Goal: Task Accomplishment & Management: Use online tool/utility

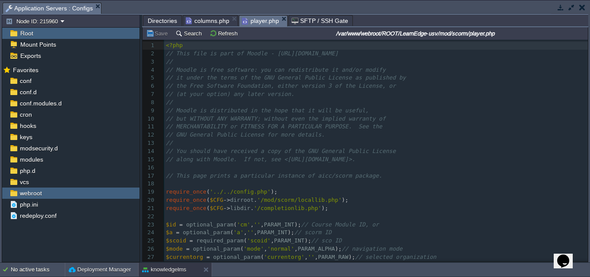
scroll to position [3, 0]
click at [448, 117] on pre "// but WITHOUT ANY WARRANTY; without even the implied warranty of" at bounding box center [375, 119] width 423 height 8
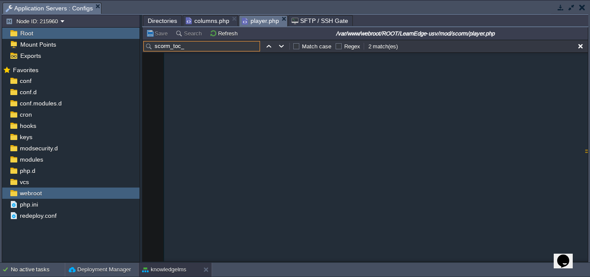
scroll to position [1607, 0]
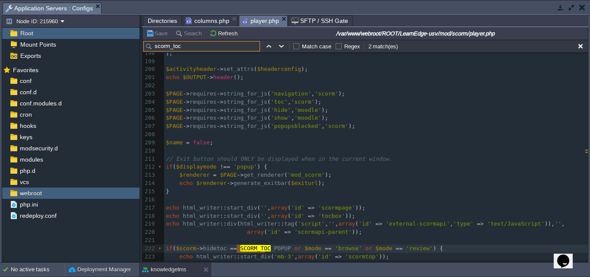
type input "scorm_toc"
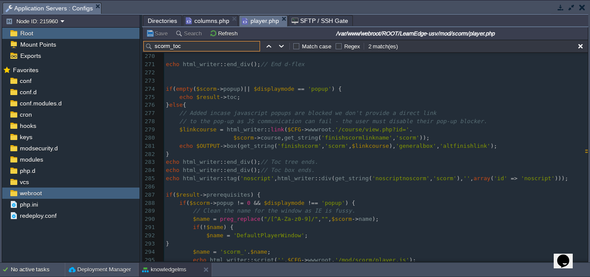
scroll to position [2254, 0]
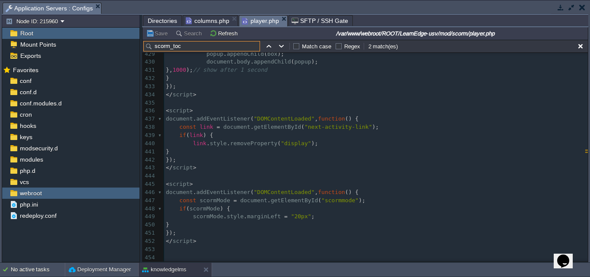
click at [160, 20] on span "Directories" at bounding box center [162, 21] width 29 height 10
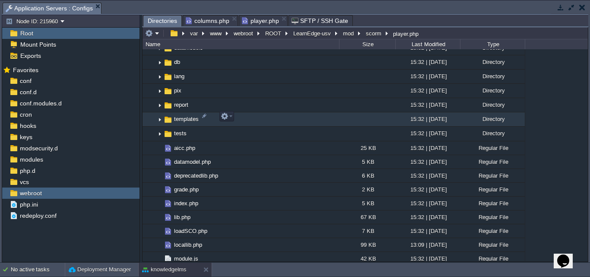
click at [166, 115] on img at bounding box center [167, 119] width 9 height 9
click at [160, 119] on img at bounding box center [159, 119] width 7 height 13
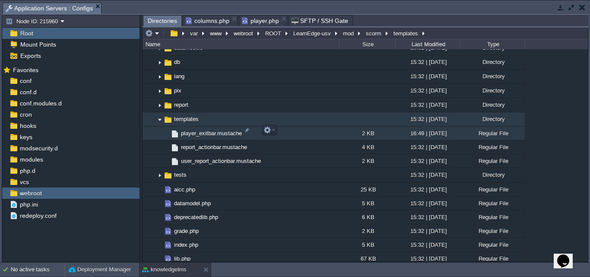
click at [211, 130] on span "player_exitbar.mustache" at bounding box center [211, 132] width 63 height 7
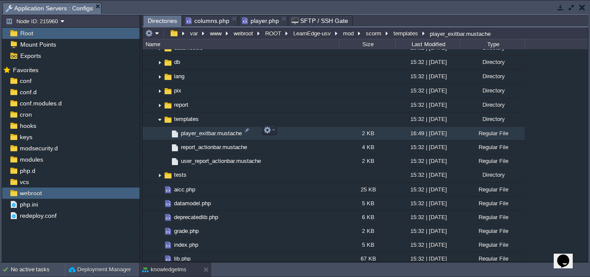
click at [211, 130] on span "player_exitbar.mustache" at bounding box center [211, 132] width 63 height 7
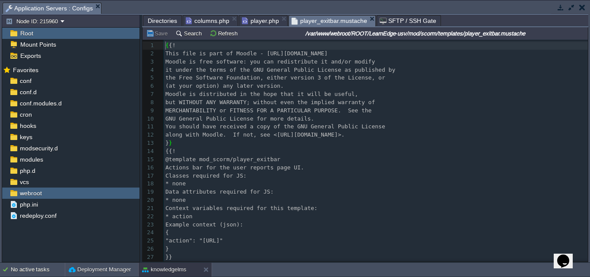
click at [154, 21] on span "Directories" at bounding box center [162, 21] width 29 height 10
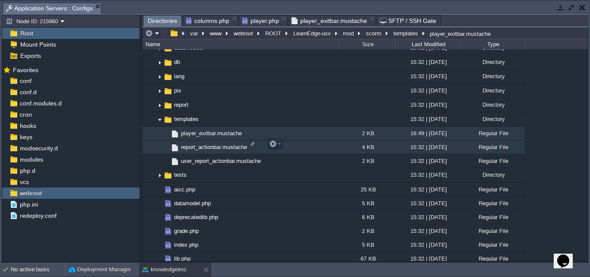
scroll to position [863, 0]
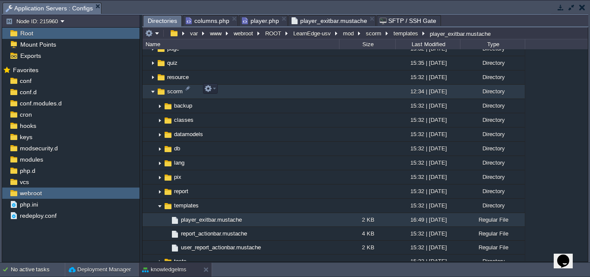
click at [170, 91] on span "scorm" at bounding box center [175, 91] width 18 height 7
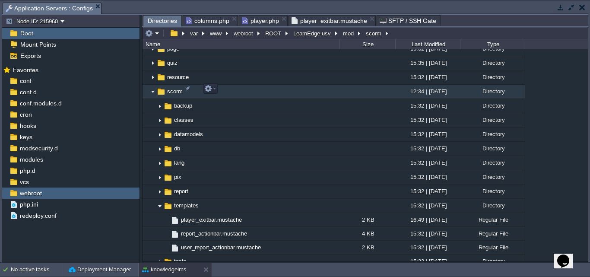
click at [170, 91] on span "scorm" at bounding box center [175, 91] width 18 height 7
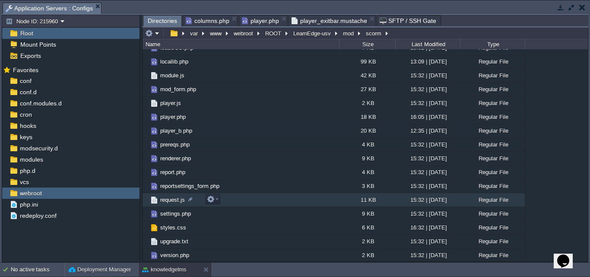
scroll to position [262, 0]
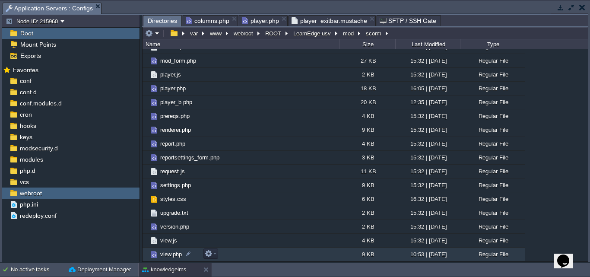
click at [165, 252] on span "view.php" at bounding box center [171, 253] width 24 height 7
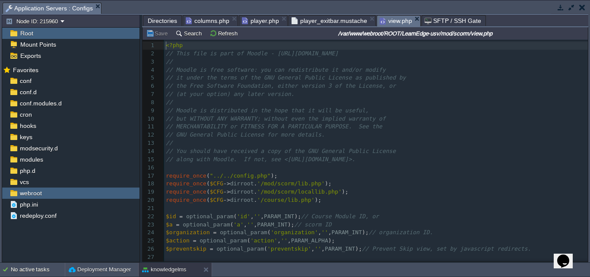
scroll to position [13, 0]
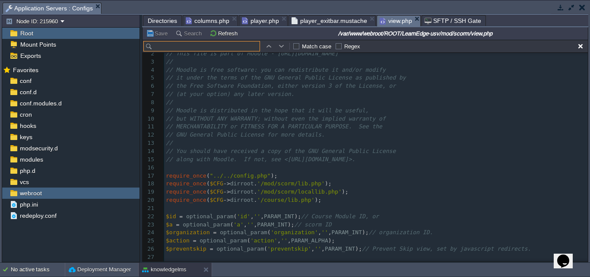
type input "LaunchContent()"
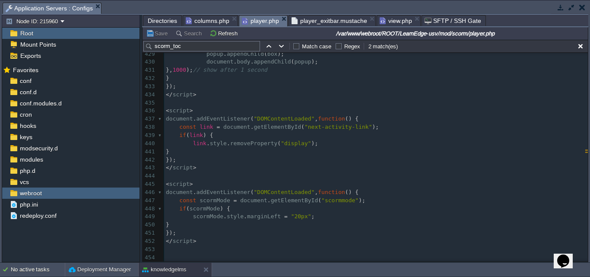
click at [264, 20] on span "player.php" at bounding box center [260, 21] width 37 height 11
click at [189, 48] on input "scorm_toc" at bounding box center [201, 46] width 117 height 10
drag, startPoint x: 189, startPoint y: 48, endPoint x: 139, endPoint y: 41, distance: 50.5
click at [139, 41] on div "Node ID: 215960 Root Mount Points Exports Mark the most frequently used files a…" at bounding box center [295, 138] width 586 height 247
paste input "LaunchContent()"
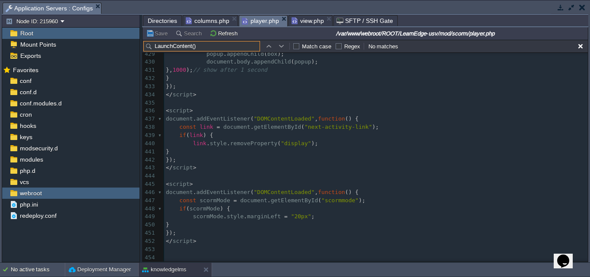
click at [209, 51] on input "LaunchContent()" at bounding box center [201, 46] width 117 height 10
type input "L"
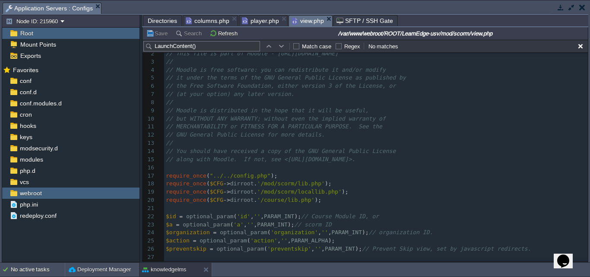
click at [297, 20] on span "view.php" at bounding box center [307, 21] width 32 height 11
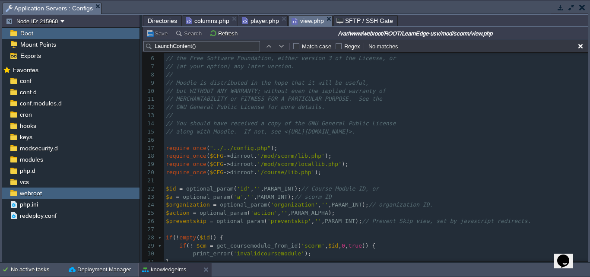
scroll to position [43, 0]
click at [204, 49] on input "LaunchContent()" at bounding box center [201, 46] width 117 height 10
type input "Launch"
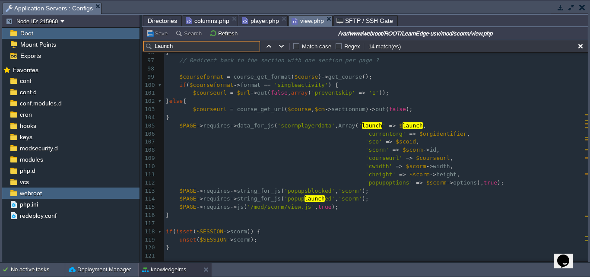
scroll to position [754, 0]
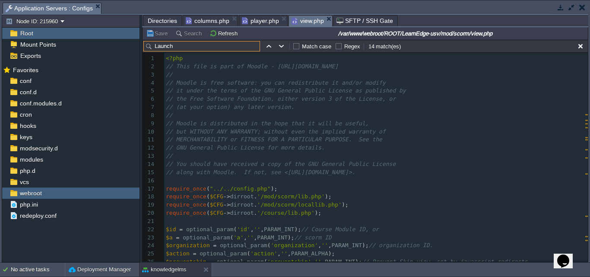
click at [211, 22] on span "columns.php" at bounding box center [208, 21] width 44 height 10
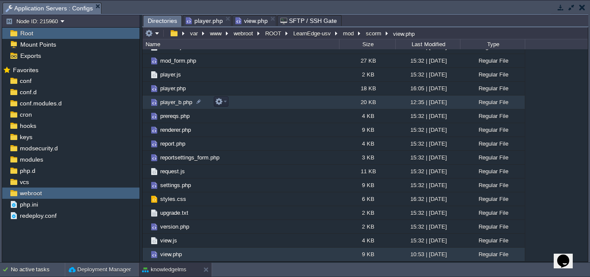
click at [172, 103] on span "player_b.php" at bounding box center [176, 101] width 35 height 7
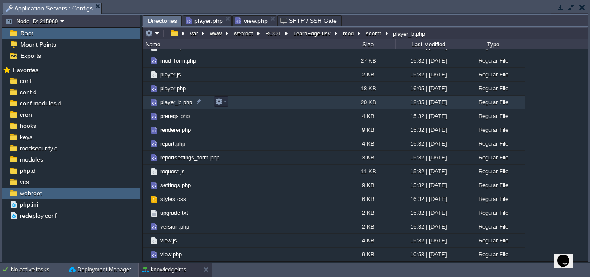
click at [172, 103] on span "player_b.php" at bounding box center [176, 101] width 35 height 7
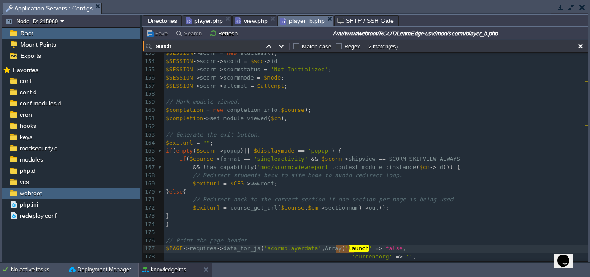
drag, startPoint x: 179, startPoint y: 49, endPoint x: 148, endPoint y: 47, distance: 30.3
click at [148, 47] on input "launch" at bounding box center [201, 46] width 117 height 10
paste input "nav_skipprev"
type input "nav_skipprev"
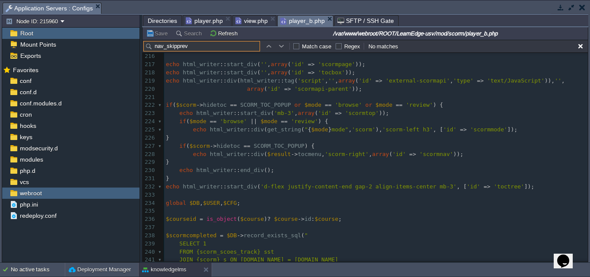
scroll to position [1716, 0]
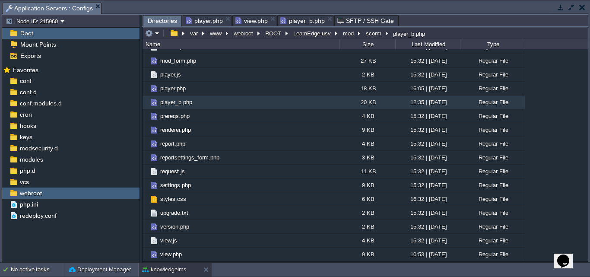
click at [161, 20] on span "Directories" at bounding box center [162, 21] width 29 height 11
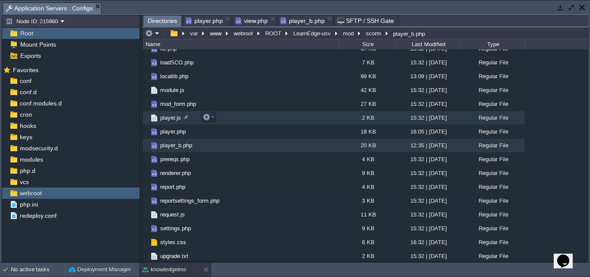
click at [171, 115] on span "player.js" at bounding box center [170, 117] width 23 height 7
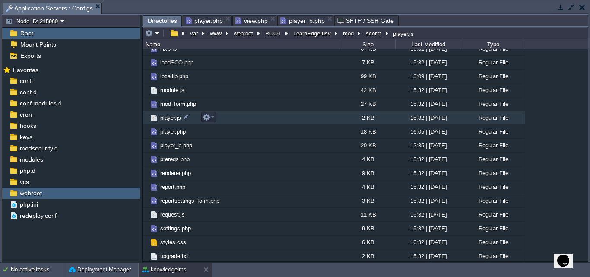
click at [171, 115] on span "player.js" at bounding box center [170, 117] width 23 height 7
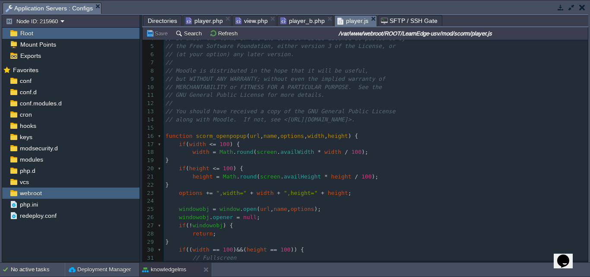
scroll to position [0, 0]
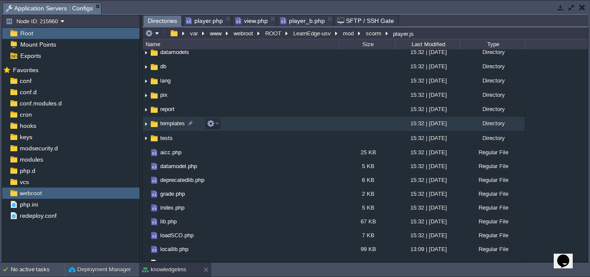
click at [144, 124] on img at bounding box center [145, 123] width 7 height 13
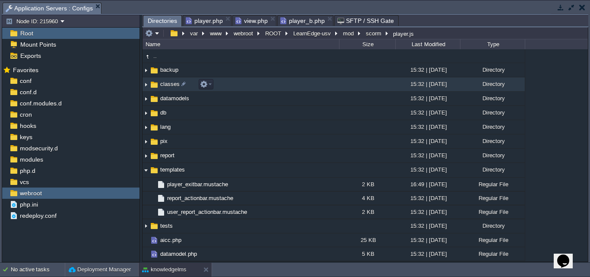
click at [144, 86] on img at bounding box center [145, 84] width 7 height 13
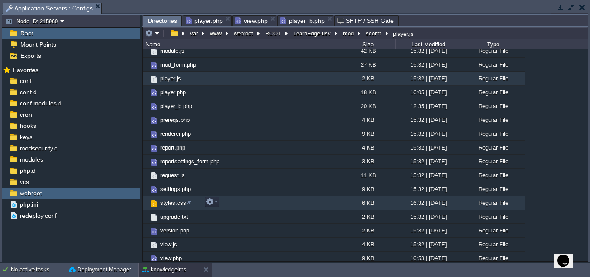
scroll to position [458, 0]
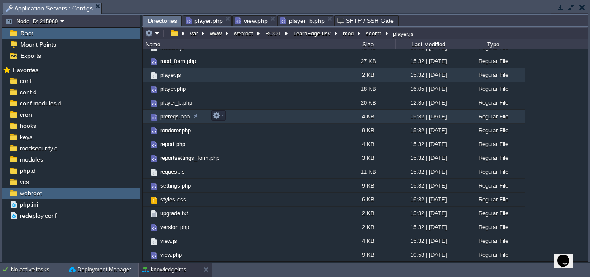
click at [174, 119] on span "prereqs.php" at bounding box center [175, 116] width 32 height 7
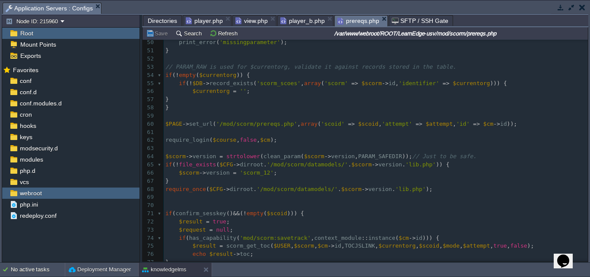
scroll to position [402, 0]
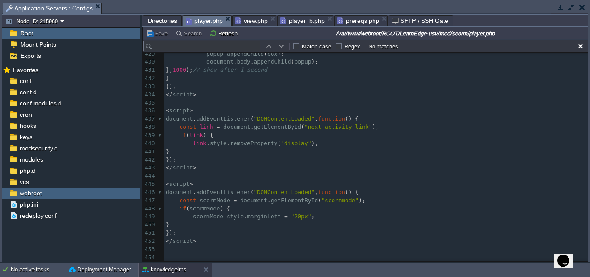
click at [196, 21] on span "player.php" at bounding box center [204, 21] width 37 height 11
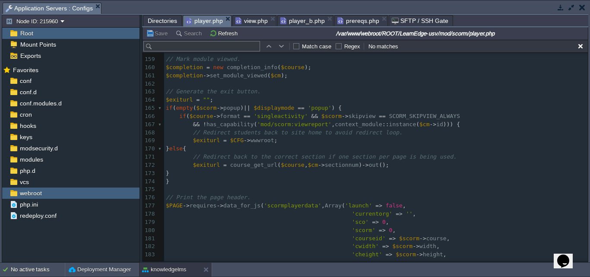
click at [170, 44] on input "text" at bounding box center [201, 46] width 117 height 10
paste input "scormpage"
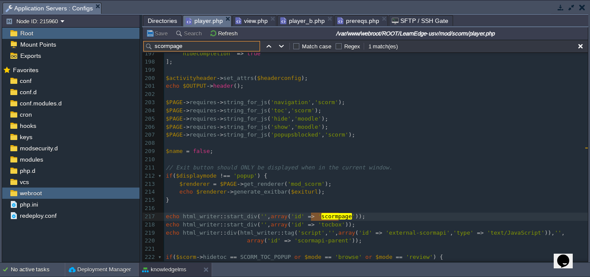
click at [436, 101] on pre "$PAGE -> requires -> string_for_js ( 'navigation' , 'scorm' );" at bounding box center [375, 102] width 423 height 8
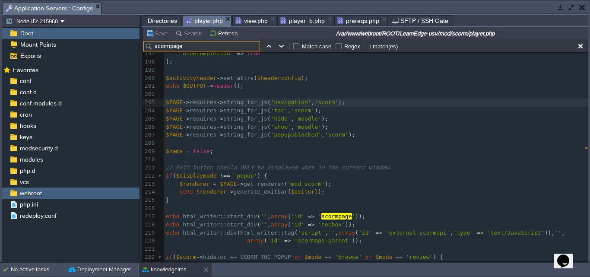
drag, startPoint x: 191, startPoint y: 46, endPoint x: 132, endPoint y: 39, distance: 59.6
click at [132, 39] on div "Node ID: 215960 Root Mount Points Exports Mark the most frequently used files a…" at bounding box center [295, 138] width 586 height 247
paste input "_navpanel"
drag, startPoint x: 198, startPoint y: 45, endPoint x: 134, endPoint y: 35, distance: 65.1
click at [134, 35] on div "Node ID: 215960 Root Mount Points Exports Mark the most frequently used files a…" at bounding box center [295, 138] width 586 height 247
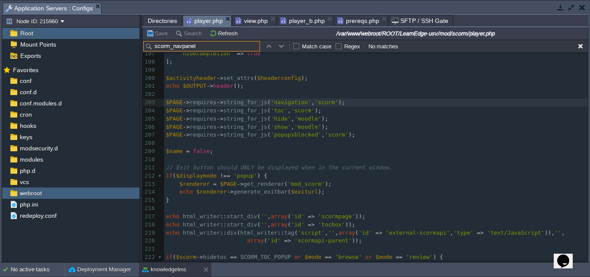
paste input "content"
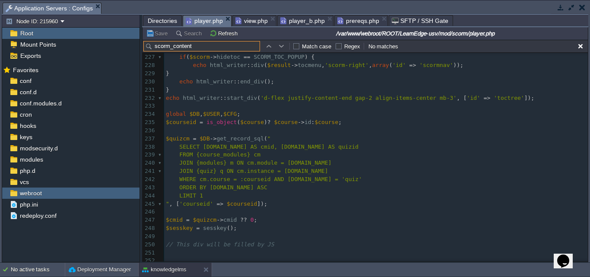
scroll to position [1885, 0]
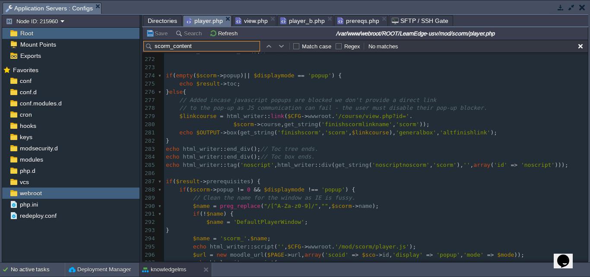
drag, startPoint x: 195, startPoint y: 48, endPoint x: 146, endPoint y: 41, distance: 49.7
click at [146, 41] on div "scorm_content Match case Regex No matches" at bounding box center [364, 46] width 445 height 13
paste input "toc_toggle"
type input "scorm_toc_toggle"
click at [154, 23] on span "Directories" at bounding box center [162, 21] width 29 height 10
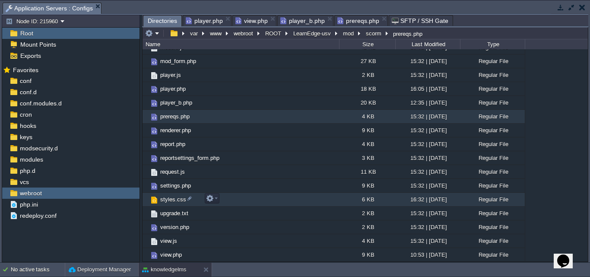
click at [166, 202] on span "styles.css" at bounding box center [173, 199] width 28 height 7
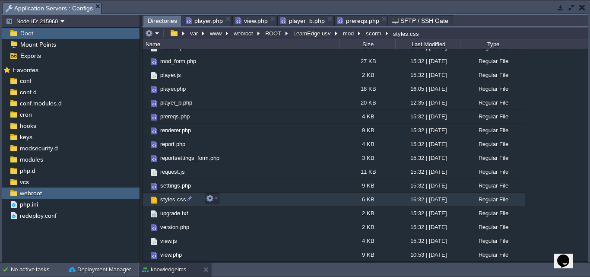
click at [166, 202] on span "styles.css" at bounding box center [173, 199] width 28 height 7
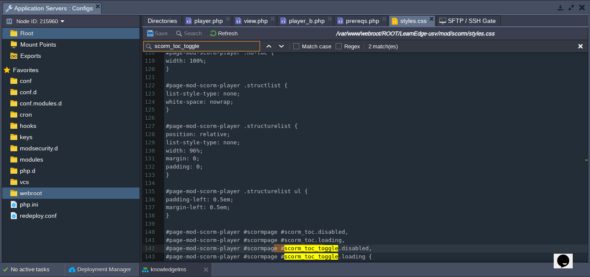
scroll to position [1000, 0]
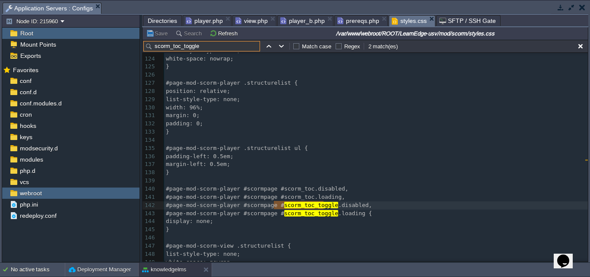
type input "scorm_toc_toggle"
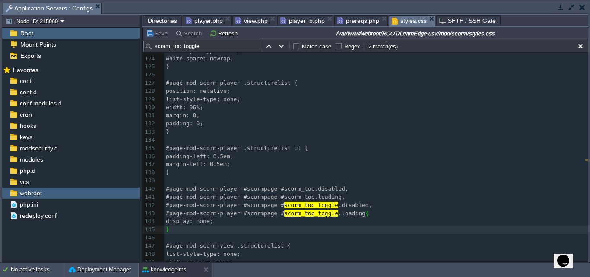
click at [165, 237] on pre "​" at bounding box center [375, 237] width 423 height 8
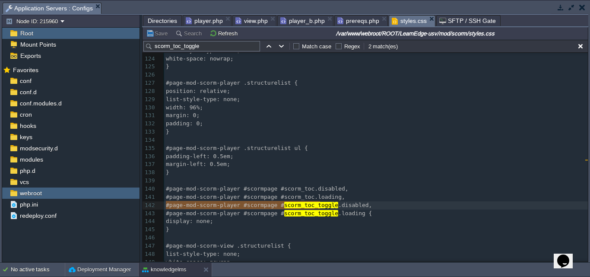
type textarea "#page-mod-scorm-player #scormpage #scorm_toc_toggle"
drag, startPoint x: 166, startPoint y: 205, endPoint x: 322, endPoint y: 206, distance: 155.4
click at [171, 235] on pre "​" at bounding box center [375, 237] width 423 height 8
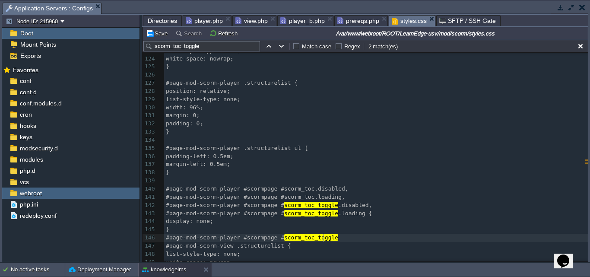
click at [328, 240] on pre "#page-mod-scorm-player #scormpage # scorm_toc_toggle" at bounding box center [375, 237] width 423 height 8
type textarea "{"
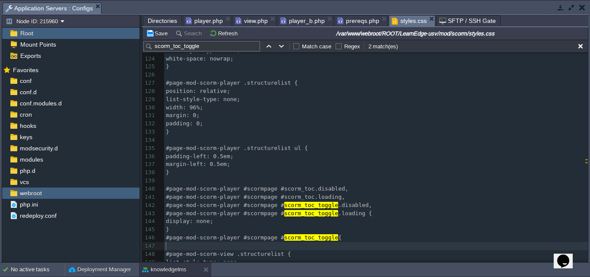
type textarea "}"
type textarea "display:none;"
click at [165, 246] on pre "display:none;" at bounding box center [375, 246] width 423 height 8
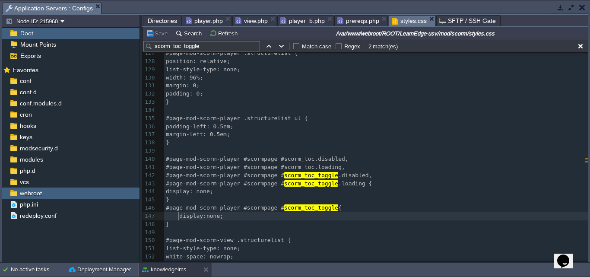
scroll to position [1043, 0]
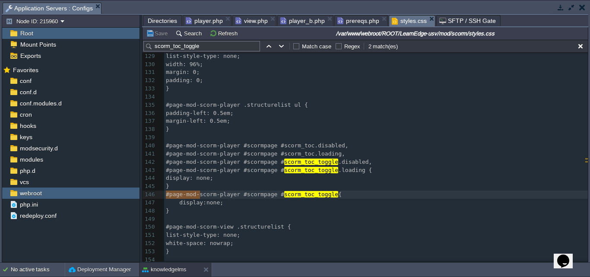
type textarea "#page-mod-sco"
drag, startPoint x: 165, startPoint y: 195, endPoint x: 202, endPoint y: 197, distance: 36.3
click at [173, 218] on pre "​" at bounding box center [375, 219] width 423 height 8
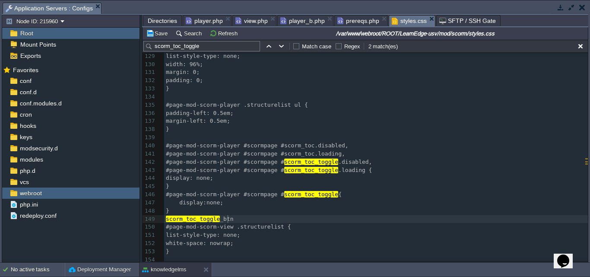
click at [166, 219] on div "xxxxxxxxxx 106 font-weight: bold; 107 } 108 ​ 109 #page-mod-scorm-player #scorm…" at bounding box center [375, 101] width 423 height 472
drag, startPoint x: 202, startPoint y: 46, endPoint x: 148, endPoint y: 41, distance: 54.2
click at [148, 41] on div "scorm_toc_toggle Match case Regex 2 match(es)" at bounding box center [364, 46] width 445 height 13
paste input "_btn"
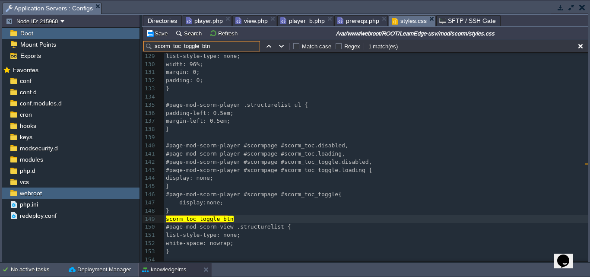
type input "scorm_toc_toggle_btn"
type textarea "#"
click at [253, 217] on pre "# scorm_toc_toggle_btn" at bounding box center [375, 219] width 423 height 8
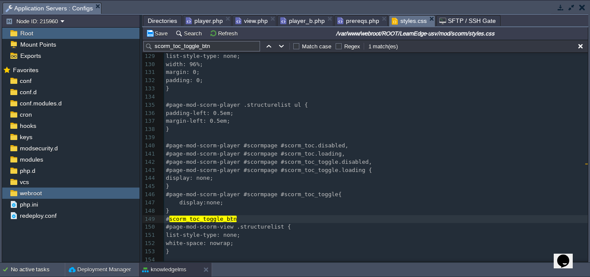
type textarea "{"
type textarea "}"
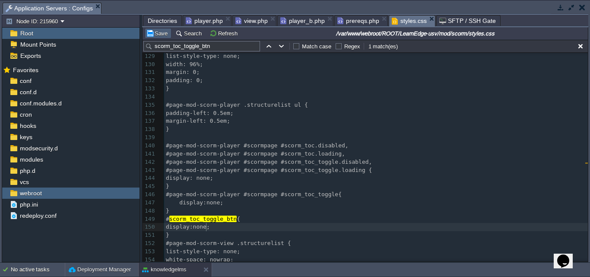
type textarea "display:none;"
click at [162, 32] on button "Save" at bounding box center [158, 33] width 24 height 8
drag, startPoint x: 224, startPoint y: 48, endPoint x: 109, endPoint y: 38, distance: 115.7
click at [109, 38] on div "Node ID: 215960 Root Mount Points Exports Mark the most frequently used files a…" at bounding box center [295, 138] width 586 height 247
paste input "navpanel"
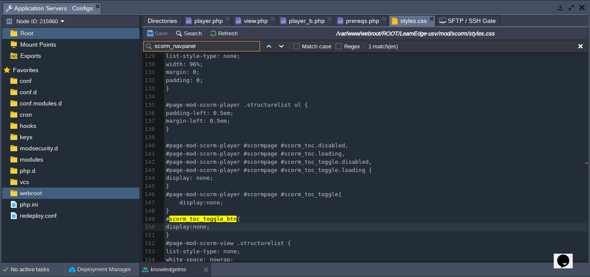
scroll to position [888, 0]
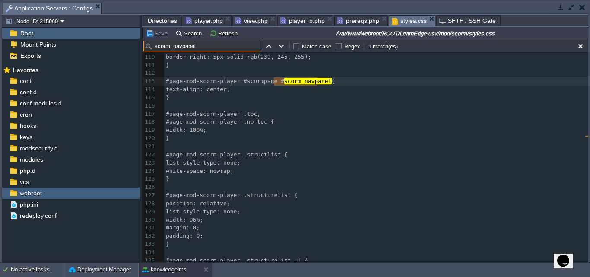
type input "scorm_navpanel"
click at [245, 92] on pre "text-align: center;" at bounding box center [375, 89] width 423 height 8
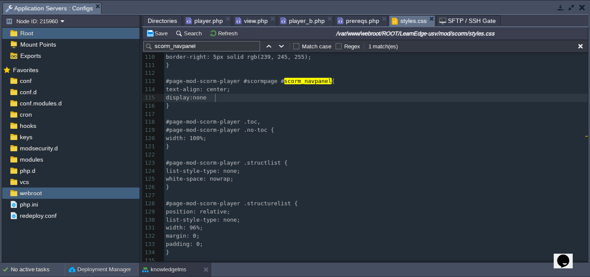
scroll to position [3, 41]
type textarea "display:none;"
click at [161, 35] on button "Save" at bounding box center [158, 33] width 24 height 8
click at [319, 151] on pre "​" at bounding box center [375, 155] width 423 height 8
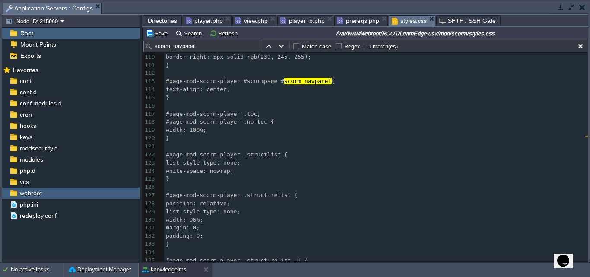
scroll to position [1013, 0]
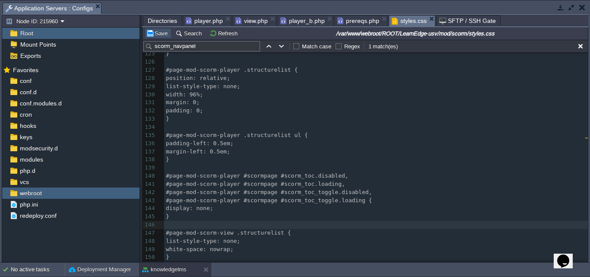
click at [158, 33] on button "Save" at bounding box center [158, 33] width 24 height 8
click at [170, 227] on pre "​" at bounding box center [375, 225] width 423 height 8
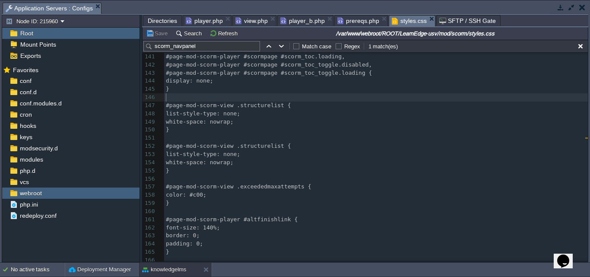
scroll to position [1142, 0]
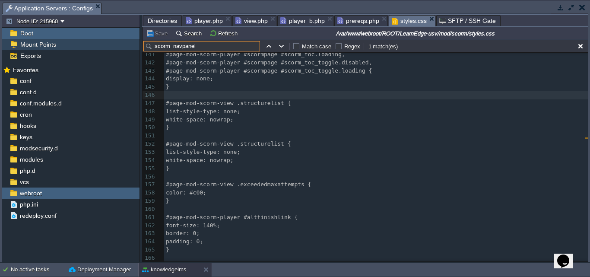
drag, startPoint x: 201, startPoint y: 47, endPoint x: 106, endPoint y: 40, distance: 95.3
click at [106, 40] on div "Node ID: 215960 Root Mount Points Exports Mark the most frequently used files a…" at bounding box center [295, 138] width 586 height 247
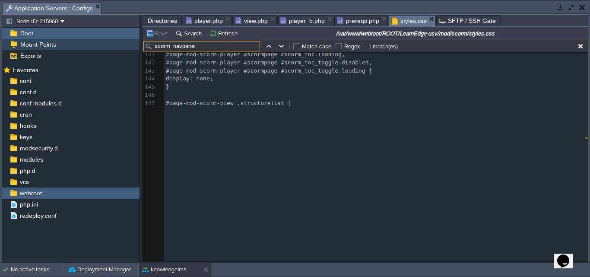
scroll to position [888, 0]
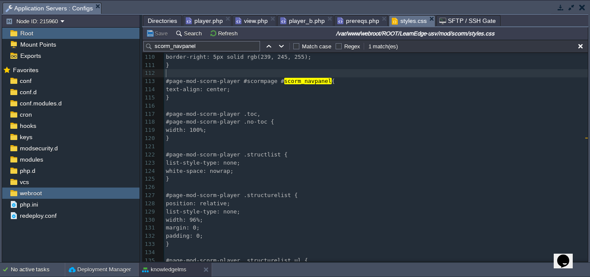
click at [168, 75] on div "xxxxxxxxxx 99 ​ 100 #page-mod-scorm-player #scormpage #scorm_toc { 101 position…" at bounding box center [375, 162] width 423 height 398
paste textarea "{"
type textarea "#{"
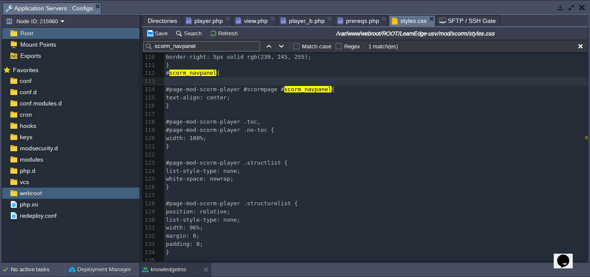
type textarea "}"
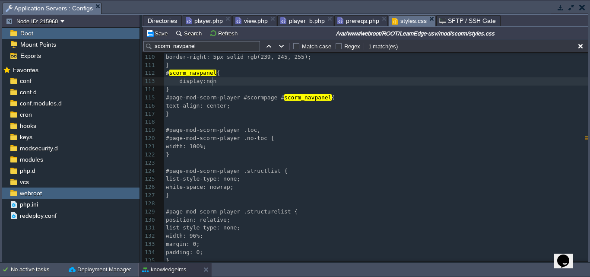
scroll to position [3, 38]
type textarea "display:none;"
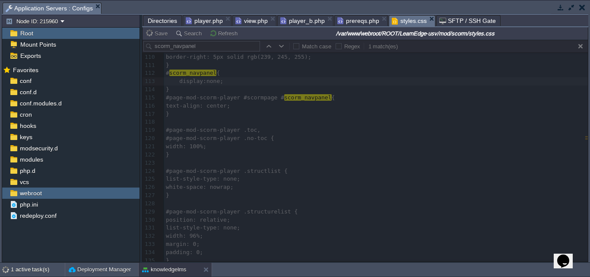
click at [197, 20] on span "player.php" at bounding box center [204, 21] width 37 height 10
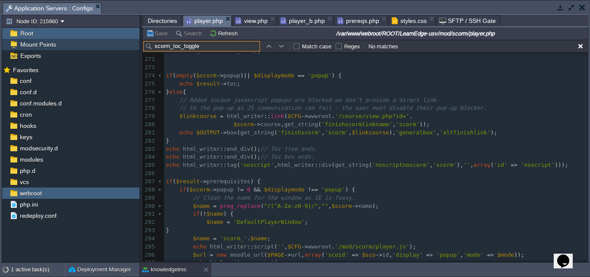
drag, startPoint x: 202, startPoint y: 49, endPoint x: 128, endPoint y: 41, distance: 74.2
click at [128, 41] on div "Node ID: 215960 Root Mount Points Exports Mark the most frequently used files a…" at bounding box center [295, 138] width 586 height 247
paste input "navpanel"
type input "scorm_navpanel"
click at [169, 20] on span "Directories" at bounding box center [162, 21] width 29 height 10
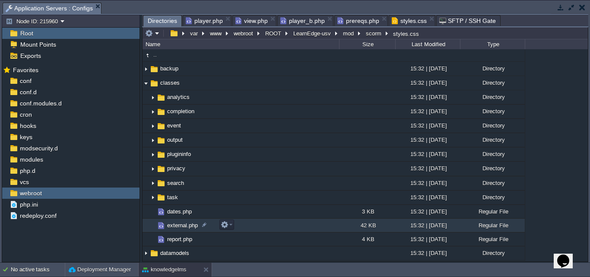
scroll to position [0, 0]
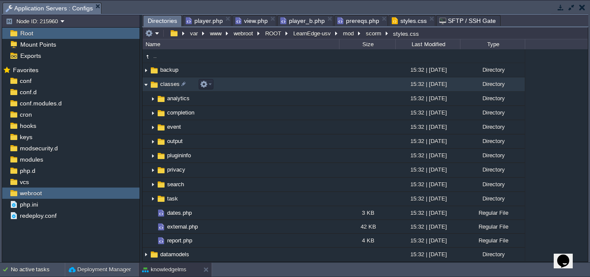
click at [145, 85] on img at bounding box center [145, 84] width 7 height 13
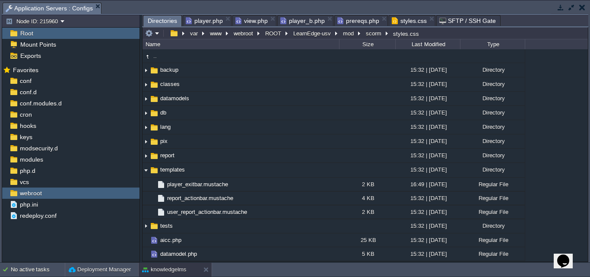
click at [408, 22] on span "styles.css" at bounding box center [408, 21] width 35 height 10
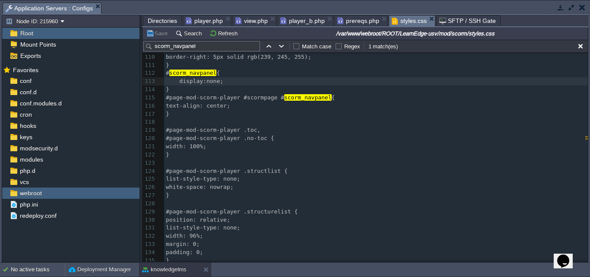
click at [158, 21] on span "Directories" at bounding box center [162, 21] width 29 height 10
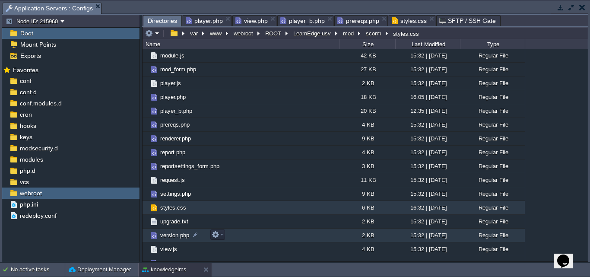
scroll to position [303, 0]
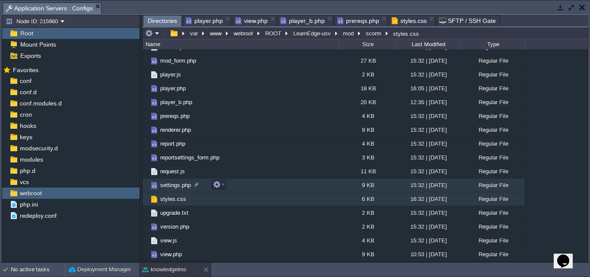
click at [162, 187] on span "settings.php" at bounding box center [175, 184] width 33 height 7
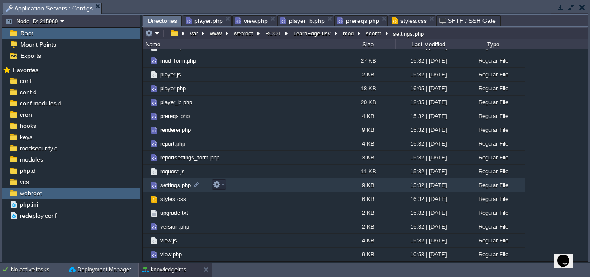
click at [162, 187] on span "settings.php" at bounding box center [175, 184] width 33 height 7
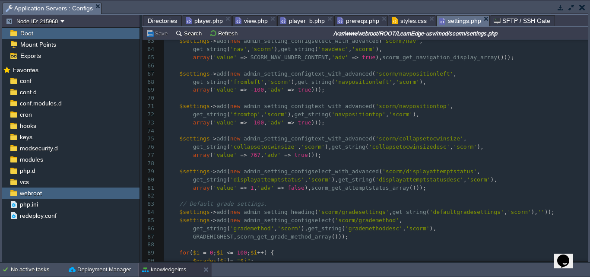
scroll to position [518, 0]
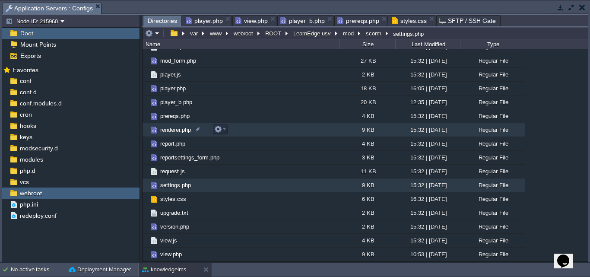
click at [166, 130] on span "renderer.php" at bounding box center [175, 129] width 33 height 7
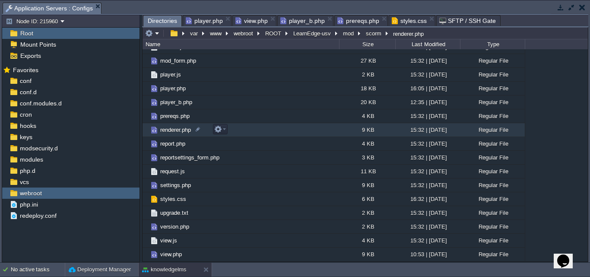
click at [166, 130] on span "renderer.php" at bounding box center [175, 129] width 33 height 7
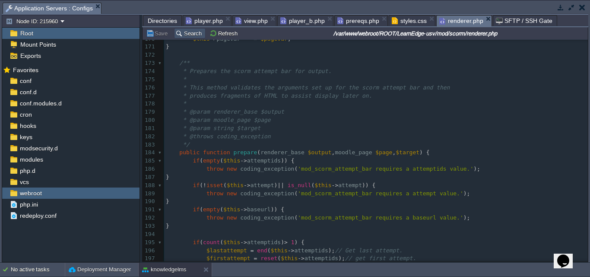
click at [186, 32] on button "Search" at bounding box center [189, 33] width 29 height 8
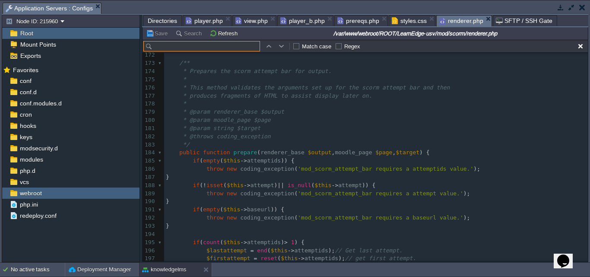
click at [185, 47] on input "text" at bounding box center [201, 46] width 117 height 10
type input "scorm_navpanel"
click at [200, 22] on span "player.php" at bounding box center [204, 21] width 37 height 10
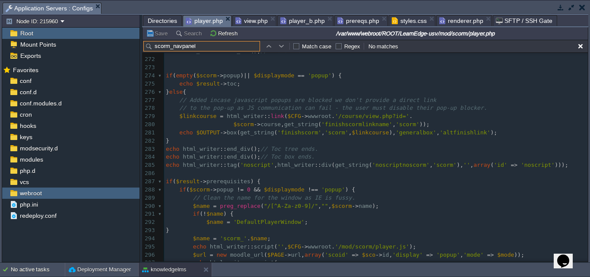
click at [203, 45] on input "scorm_navpanel" at bounding box center [201, 46] width 117 height 10
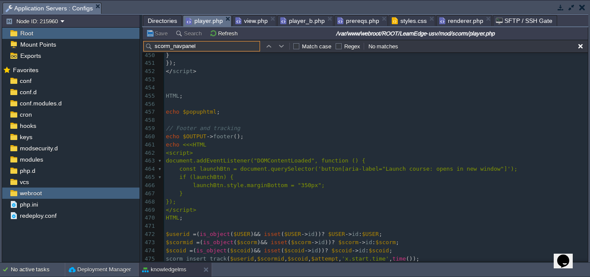
click at [401, 19] on span "styles.css" at bounding box center [408, 21] width 35 height 10
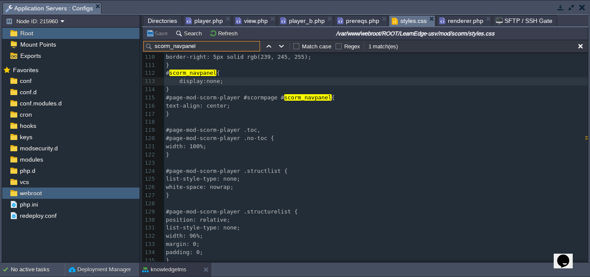
click at [197, 46] on input "scorm_navpanel" at bounding box center [201, 46] width 117 height 10
type textarea "display:none;"
drag, startPoint x: 177, startPoint y: 84, endPoint x: 217, endPoint y: 82, distance: 39.3
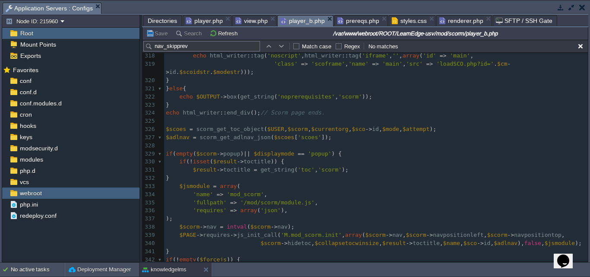
click at [289, 16] on span "player_b.php" at bounding box center [302, 21] width 44 height 11
drag, startPoint x: 220, startPoint y: 46, endPoint x: 0, endPoint y: 31, distance: 220.2
click at [0, 31] on div "Tasks Activity Log Archive Git / SVN Application Servers : Configs Upload Delet…" at bounding box center [295, 131] width 590 height 262
paste input "echo $OUTPUT->header();"
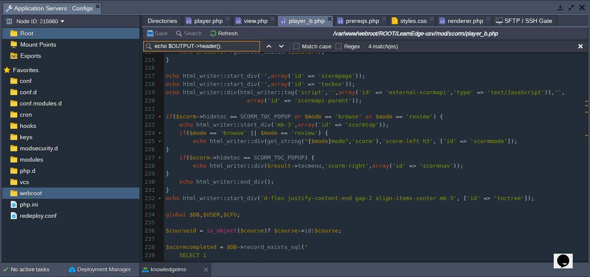
scroll to position [1739, 0]
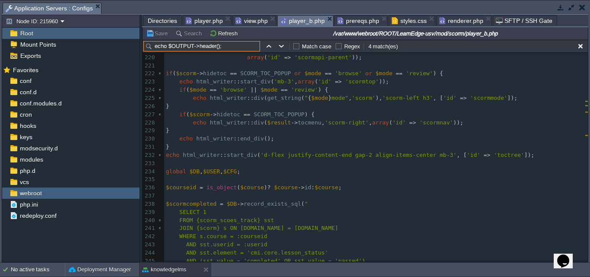
type input "echo $OUTPUT->header();"
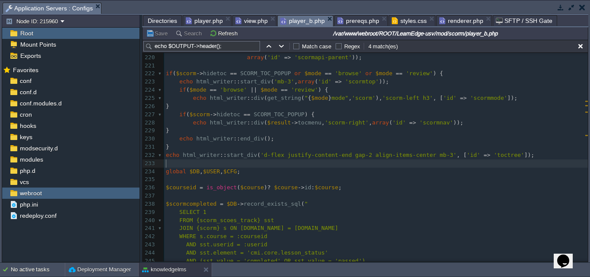
click at [172, 166] on pre "​" at bounding box center [375, 163] width 423 height 8
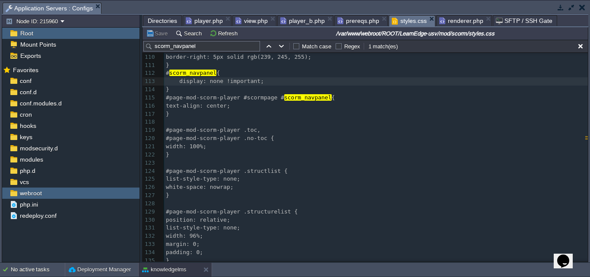
click at [397, 19] on span "styles.css" at bounding box center [408, 21] width 35 height 11
type textarea "#scorm_navpanel"
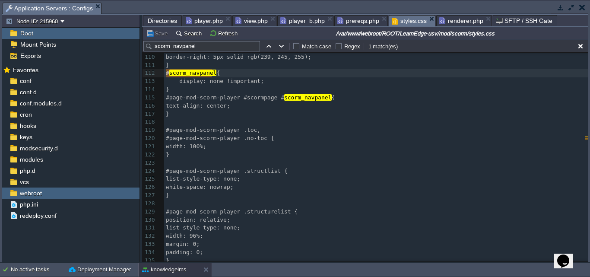
drag, startPoint x: 166, startPoint y: 74, endPoint x: 212, endPoint y: 73, distance: 46.6
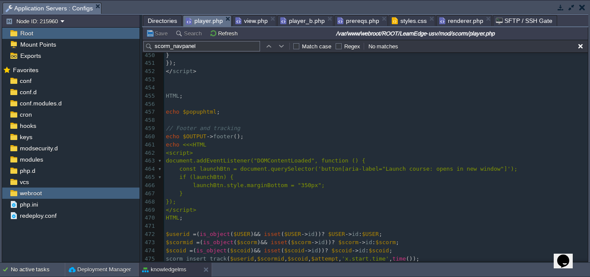
click at [199, 20] on span "player.php" at bounding box center [204, 21] width 37 height 11
click at [201, 23] on span "player.php" at bounding box center [204, 21] width 37 height 11
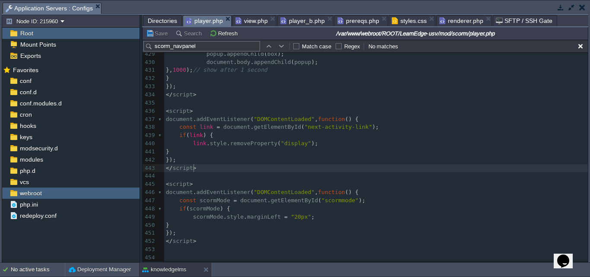
click at [231, 170] on pre "</ script >" at bounding box center [375, 168] width 423 height 8
click at [255, 20] on span "view.php" at bounding box center [251, 21] width 32 height 10
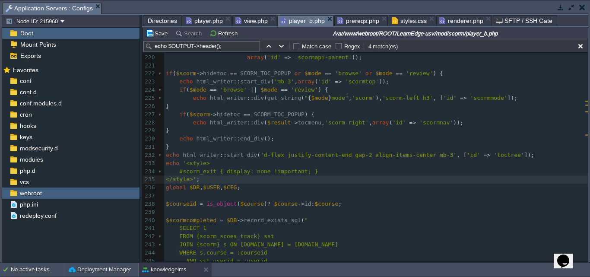
click at [291, 20] on span "player_b.php" at bounding box center [302, 21] width 44 height 11
type textarea "#scorm_exit"
drag, startPoint x: 178, startPoint y: 172, endPoint x: 211, endPoint y: 172, distance: 32.8
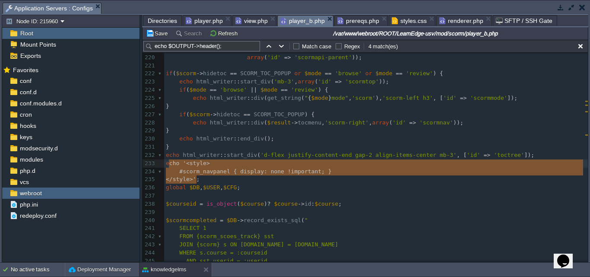
type textarea "echo '<style> #scorm_navpanel { display: none !important; } </style>';"
drag, startPoint x: 200, startPoint y: 179, endPoint x: 166, endPoint y: 164, distance: 37.3
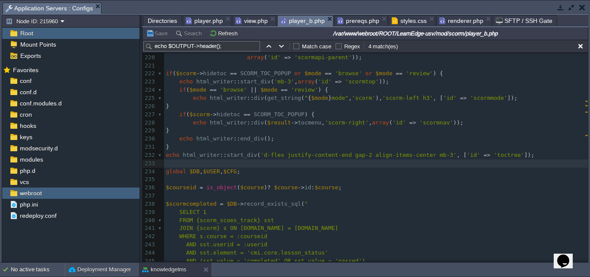
click at [194, 22] on span "player.php" at bounding box center [204, 21] width 37 height 10
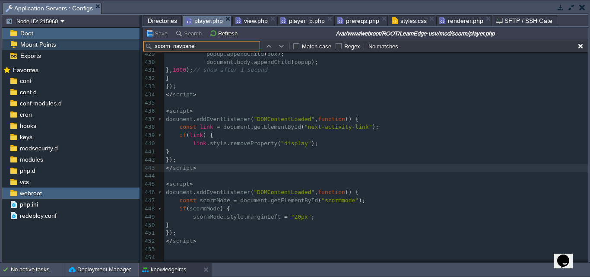
drag, startPoint x: 208, startPoint y: 48, endPoint x: 117, endPoint y: 50, distance: 90.7
click at [117, 50] on div "Node ID: 215960 Root Mount Points Exports Mark the most frequently used files a…" at bounding box center [295, 138] width 586 height 247
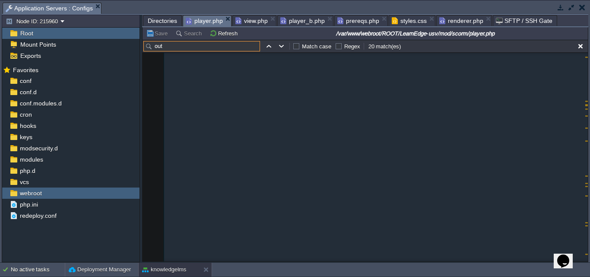
scroll to position [2087, 0]
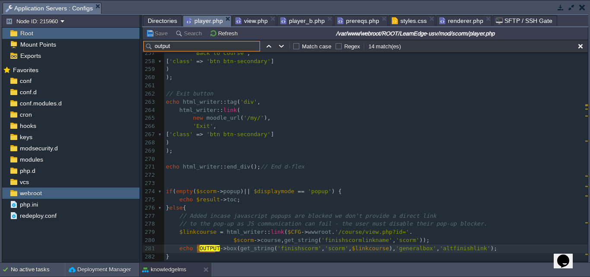
click at [297, 26] on span "player_b.php" at bounding box center [302, 21] width 44 height 10
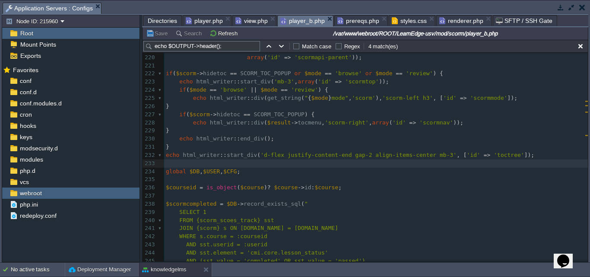
click at [197, 20] on span "player.php" at bounding box center [204, 21] width 37 height 10
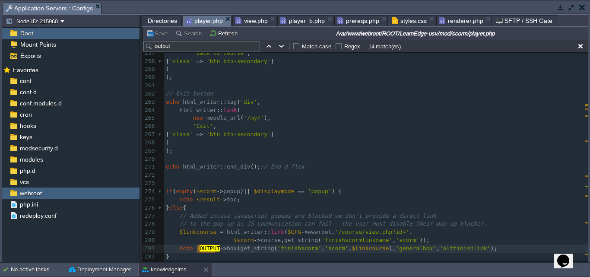
click at [178, 49] on input "output" at bounding box center [201, 46] width 117 height 10
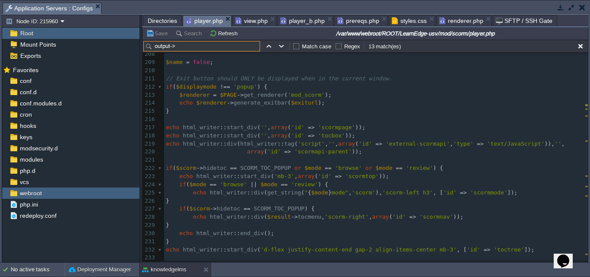
scroll to position [1689, 0]
type input "output->"
click at [172, 155] on pre "​" at bounding box center [375, 158] width 423 height 8
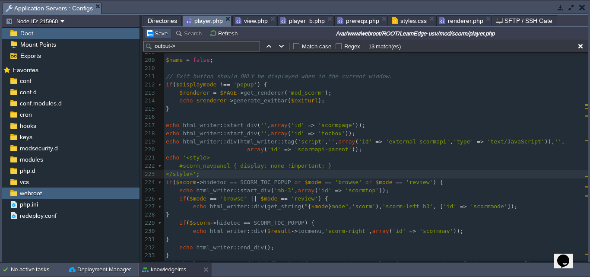
click at [151, 32] on button "Save" at bounding box center [158, 33] width 24 height 8
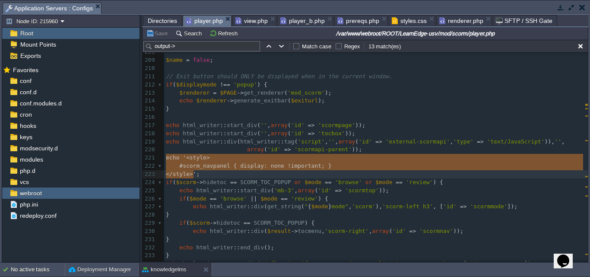
type textarea "echo '<style> #scorm_navpanel { display: none !important; } </style>';"
drag, startPoint x: 166, startPoint y: 160, endPoint x: 198, endPoint y: 174, distance: 35.0
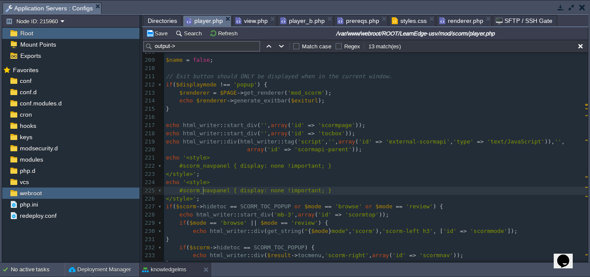
click at [203, 192] on div "xxxxxxxxxx $PAGE -> requires -> string_for_js ( 'navigation' , 'scorm' ); 189 i…" at bounding box center [375, 141] width 423 height 496
type textarea "scorm_navpanel"
click at [152, 20] on span "Directories" at bounding box center [162, 21] width 29 height 10
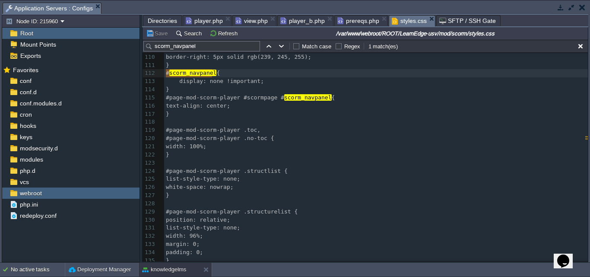
click at [399, 23] on span "styles.css" at bounding box center [408, 21] width 35 height 11
click at [246, 83] on div "xxxxxxxxxx 99 ​ 100 #page-mod-scorm-player #scormpage #scorm_toc { 101 position…" at bounding box center [375, 170] width 423 height 415
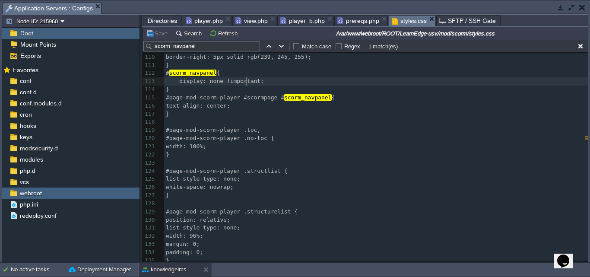
click at [205, 22] on span "player.php" at bounding box center [204, 21] width 37 height 10
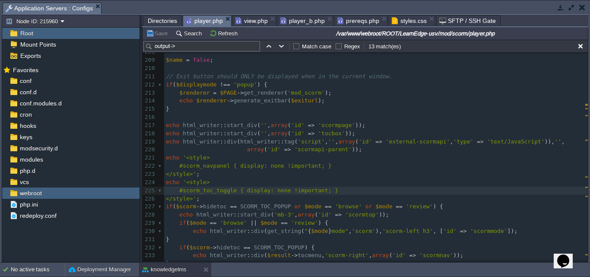
click at [158, 22] on span "Directories" at bounding box center [162, 21] width 29 height 10
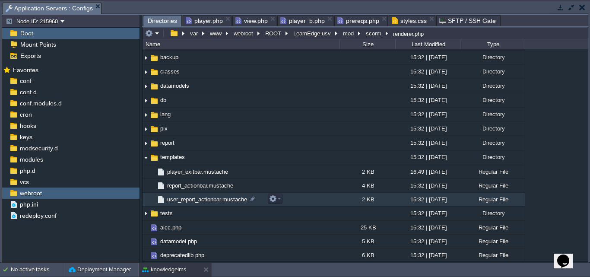
scroll to position [0, 0]
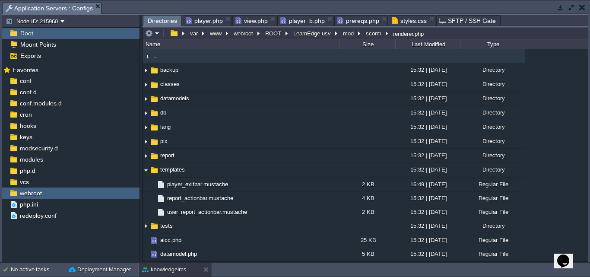
click at [154, 59] on span ".." at bounding box center [155, 55] width 6 height 7
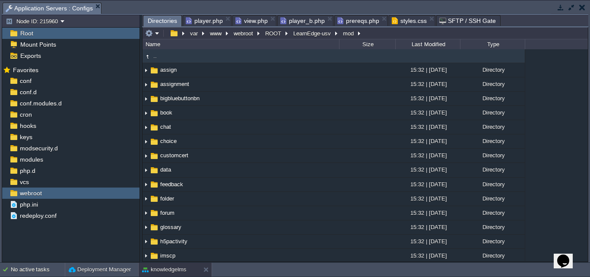
click at [154, 60] on span ".." at bounding box center [155, 55] width 6 height 7
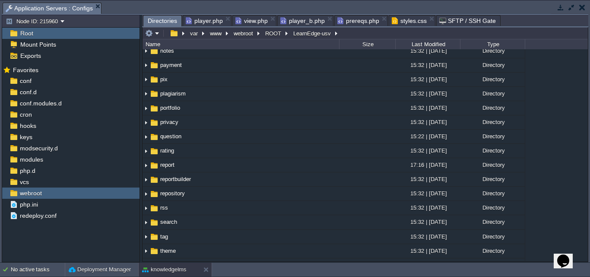
scroll to position [691, 0]
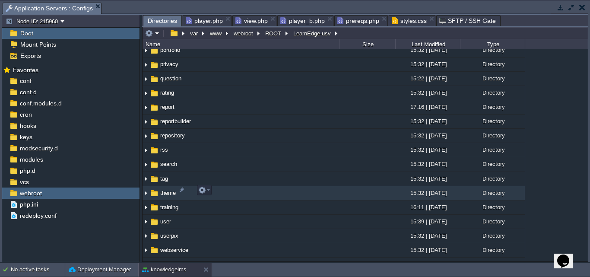
click at [166, 192] on span "theme" at bounding box center [168, 192] width 18 height 7
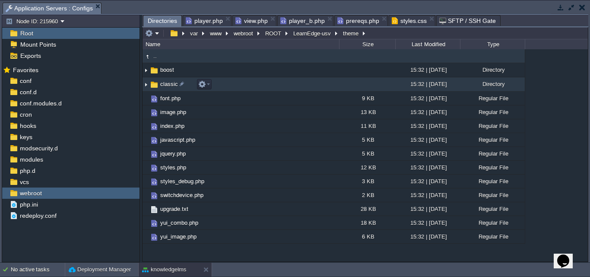
click at [170, 84] on span "classic" at bounding box center [169, 83] width 20 height 7
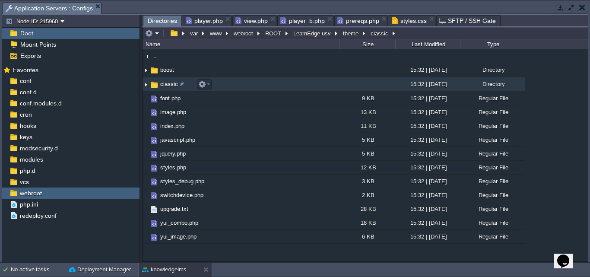
click at [170, 84] on span "classic" at bounding box center [169, 83] width 20 height 7
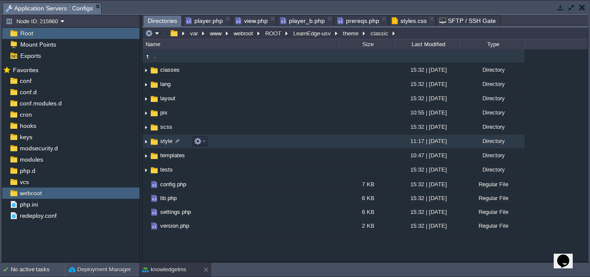
click at [164, 141] on span "style" at bounding box center [166, 140] width 15 height 7
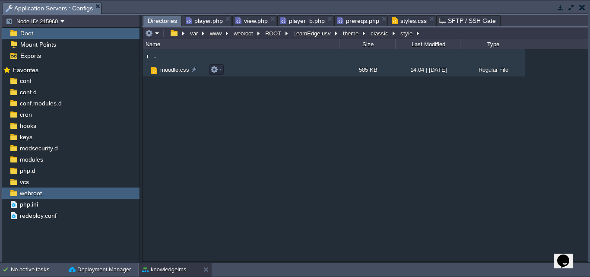
click at [170, 72] on span "moodle.css" at bounding box center [175, 69] width 32 height 7
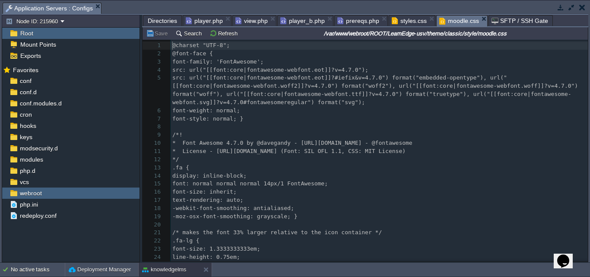
scroll to position [3, 0]
click at [185, 35] on button "Search" at bounding box center [189, 33] width 29 height 8
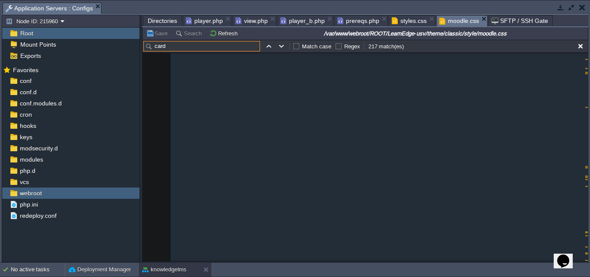
scroll to position [4966, 0]
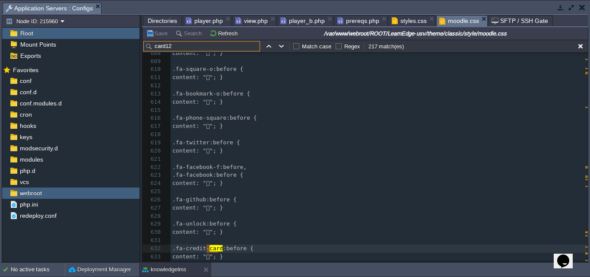
type input "card123"
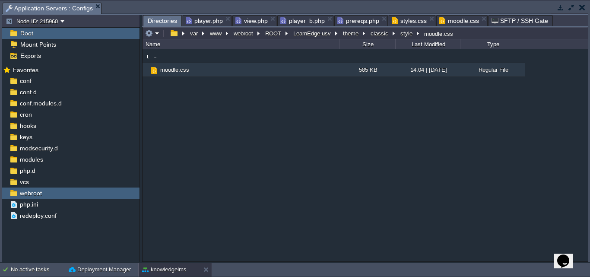
click at [157, 19] on span "Directories" at bounding box center [162, 21] width 29 height 11
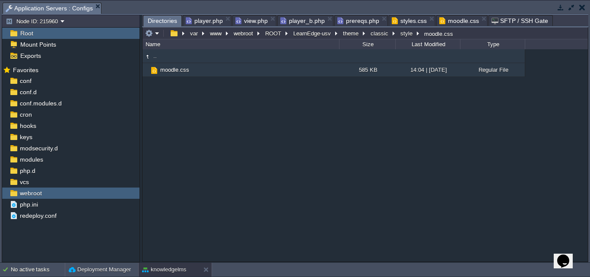
click at [160, 59] on td ".." at bounding box center [240, 56] width 196 height 14
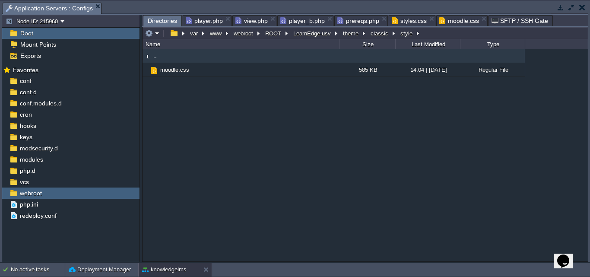
click at [160, 59] on td ".." at bounding box center [240, 56] width 196 height 14
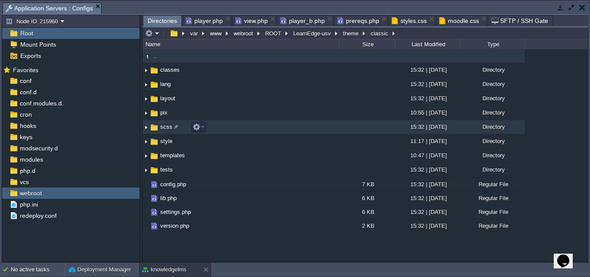
click at [145, 129] on img at bounding box center [145, 126] width 7 height 13
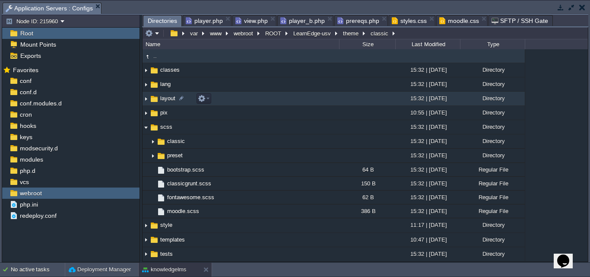
click at [146, 101] on img at bounding box center [145, 98] width 7 height 13
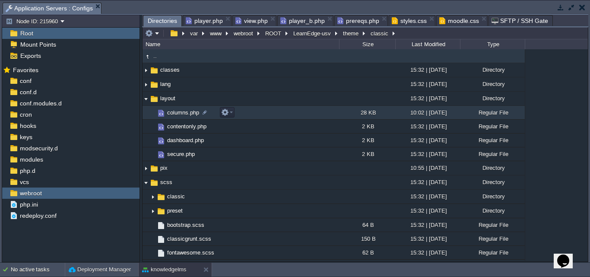
click at [178, 115] on span "columns.php" at bounding box center [183, 112] width 35 height 7
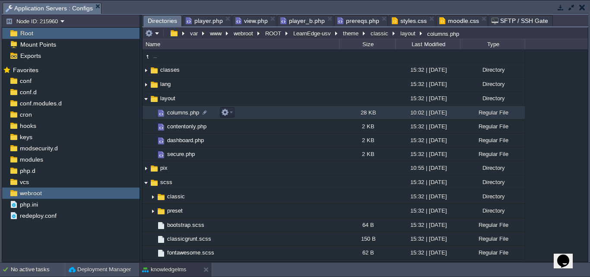
click at [178, 115] on span "columns.php" at bounding box center [183, 112] width 35 height 7
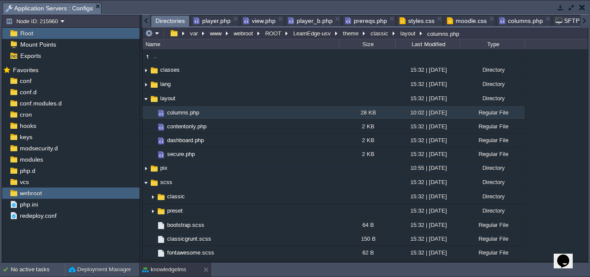
click at [158, 22] on span "Directories" at bounding box center [169, 21] width 29 height 11
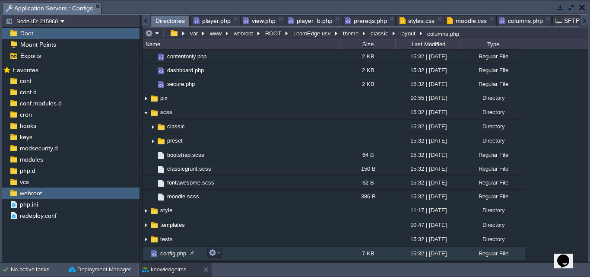
scroll to position [110, 0]
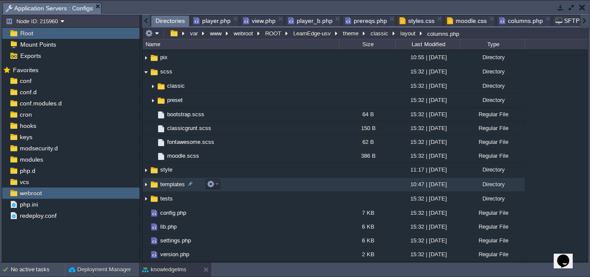
click at [147, 184] on img at bounding box center [145, 184] width 7 height 13
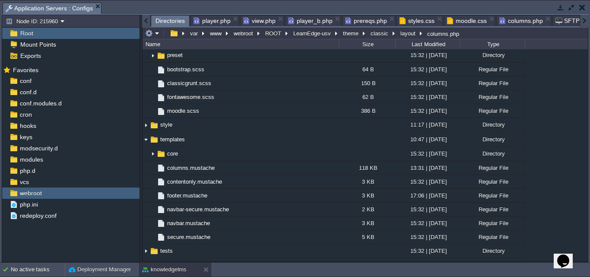
scroll to position [197, 0]
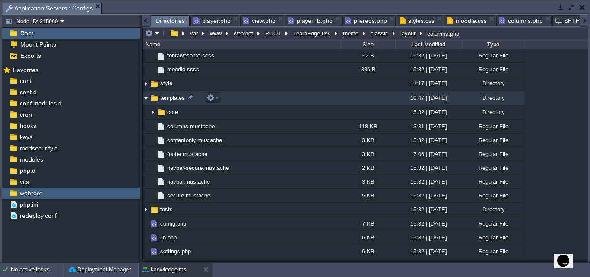
click at [146, 100] on img at bounding box center [145, 97] width 7 height 13
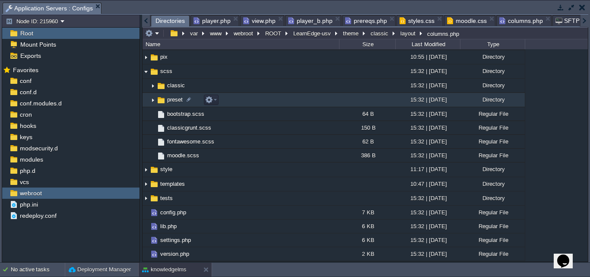
scroll to position [110, 0]
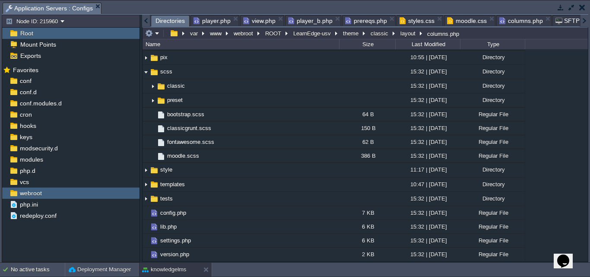
click at [517, 20] on span "columns.php" at bounding box center [521, 21] width 44 height 10
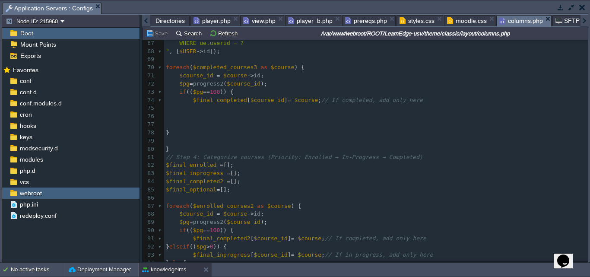
scroll to position [561, 0]
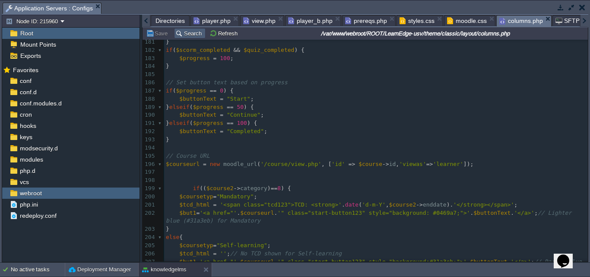
click at [183, 29] on td "Search" at bounding box center [190, 33] width 32 height 10
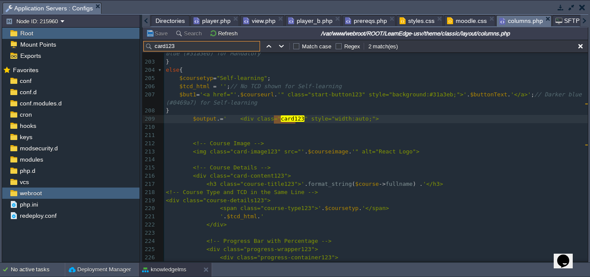
click at [181, 46] on input "card123" at bounding box center [201, 46] width 117 height 10
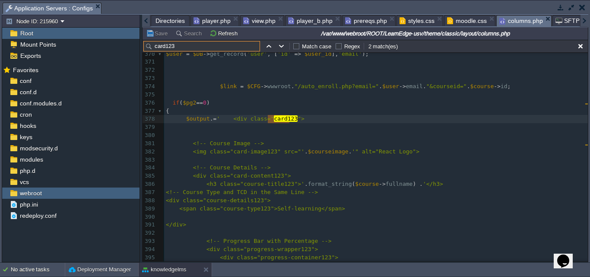
type input "card123"
click at [178, 47] on input "card123" at bounding box center [201, 46] width 117 height 10
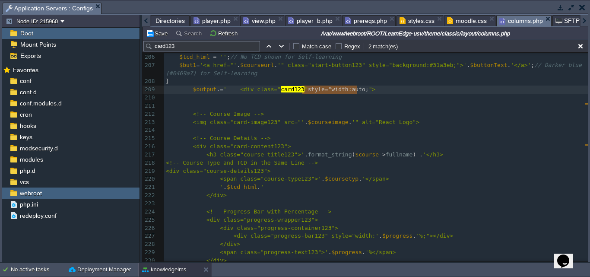
type textarea "style="width:auto;""
drag, startPoint x: 302, startPoint y: 90, endPoint x: 359, endPoint y: 90, distance: 57.4
click at [199, 47] on input "card123" at bounding box center [201, 46] width 117 height 10
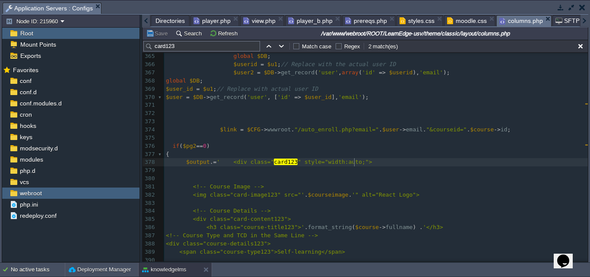
click at [162, 19] on span "Directories" at bounding box center [169, 21] width 29 height 10
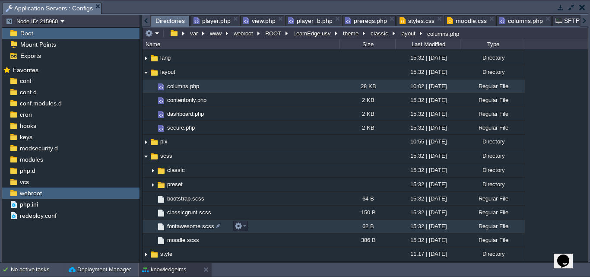
scroll to position [0, 0]
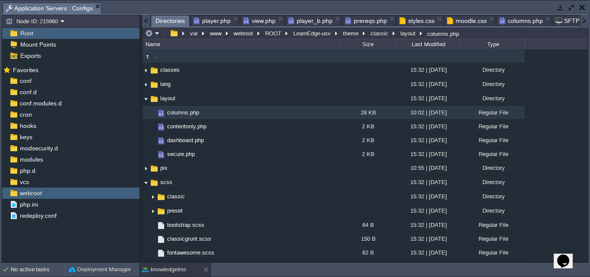
click at [155, 55] on span ".." at bounding box center [155, 55] width 6 height 7
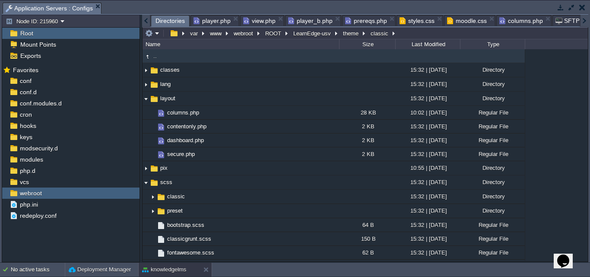
click at [155, 55] on span ".." at bounding box center [155, 55] width 6 height 7
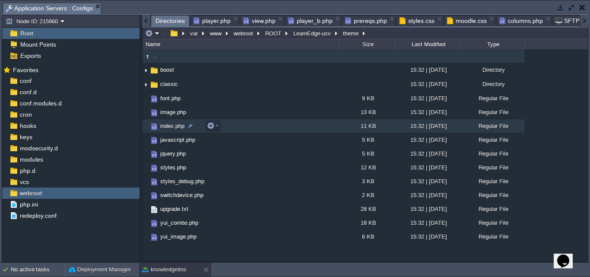
click at [168, 126] on span "index.php" at bounding box center [172, 125] width 27 height 7
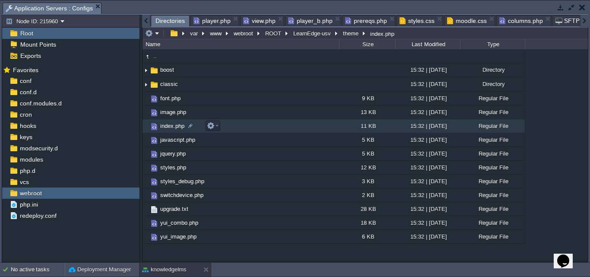
click at [168, 126] on span "index.php" at bounding box center [172, 125] width 27 height 7
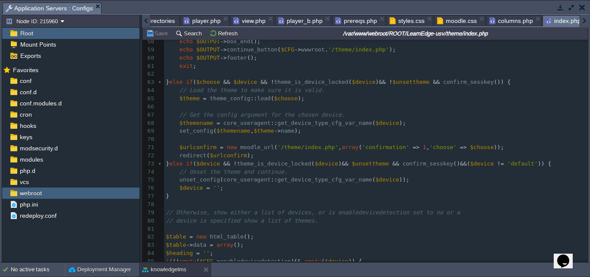
scroll to position [475, 0]
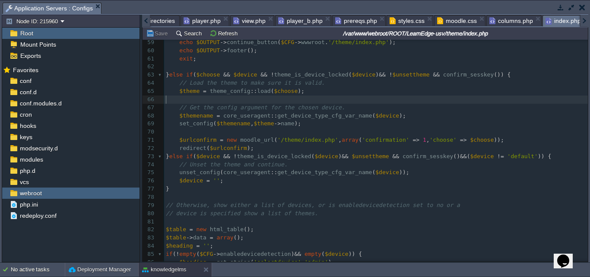
click at [401, 101] on pre "​" at bounding box center [375, 99] width 423 height 8
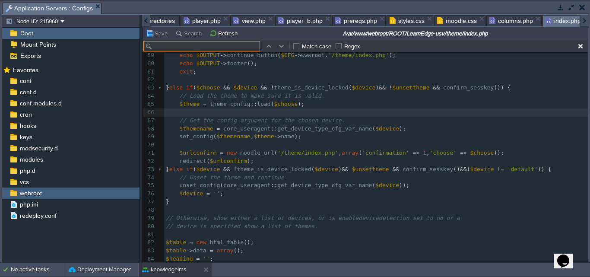
scroll to position [488, 0]
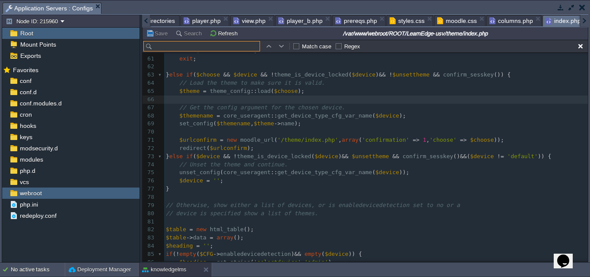
type input "Learn Edge Logo"
click at [160, 22] on span "Directories" at bounding box center [159, 21] width 29 height 10
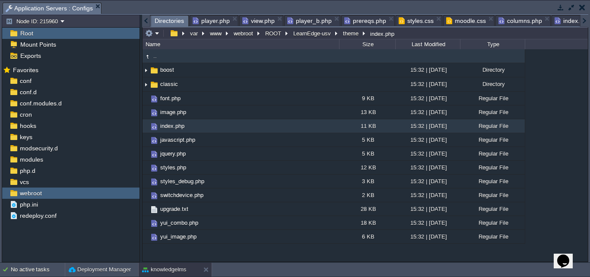
click at [172, 57] on td ".." at bounding box center [240, 56] width 196 height 14
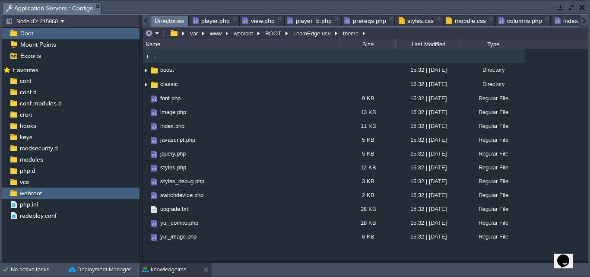
click at [172, 57] on td ".." at bounding box center [240, 56] width 196 height 14
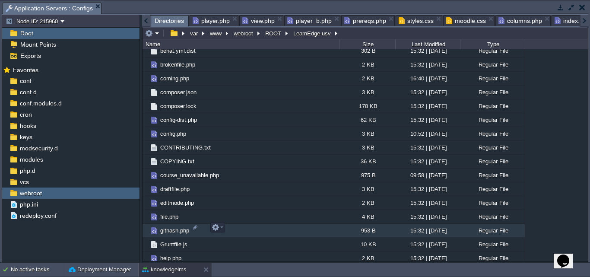
scroll to position [1122, 0]
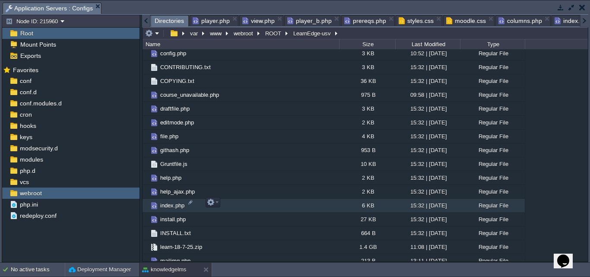
click at [169, 204] on span "index.php" at bounding box center [172, 205] width 27 height 7
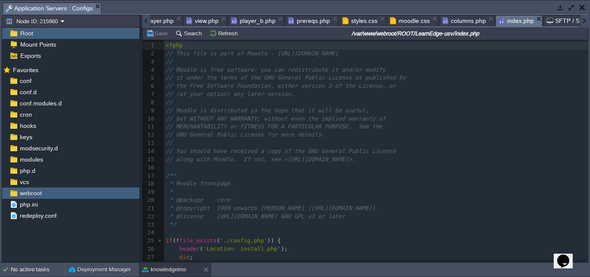
scroll to position [13, 0]
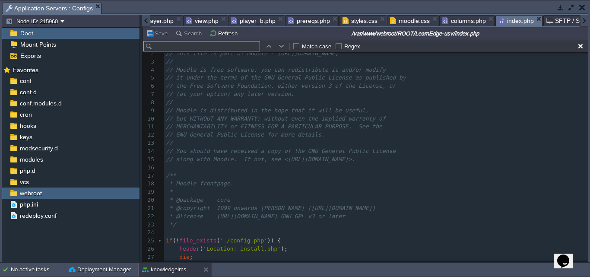
type input "Learn Edge Logo"
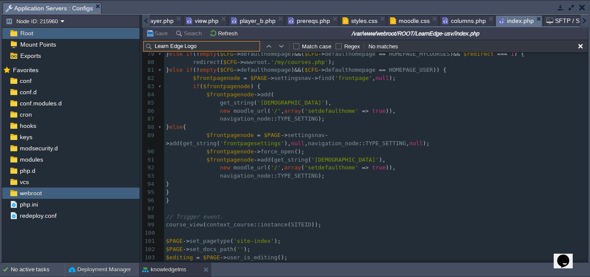
scroll to position [660, 0]
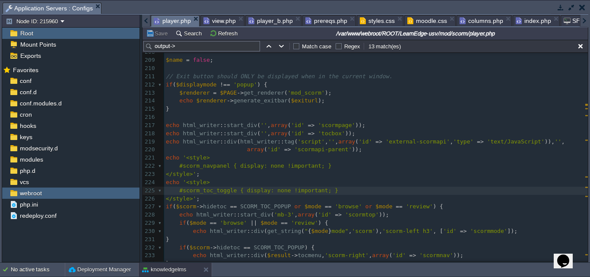
click at [156, 21] on span "player.php" at bounding box center [172, 21] width 37 height 11
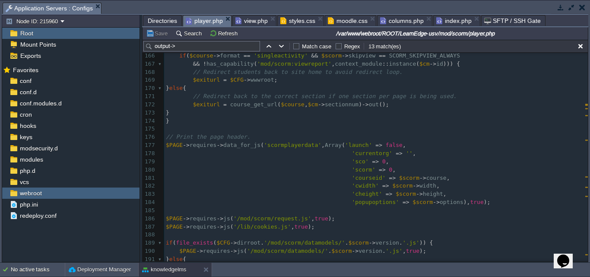
scroll to position [1297, 0]
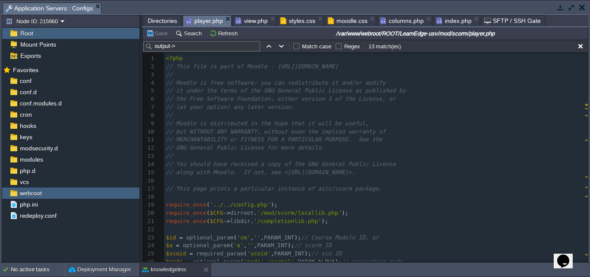
click at [393, 19] on span "columns.php" at bounding box center [402, 21] width 44 height 10
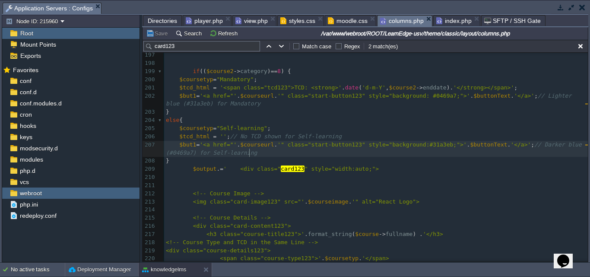
click at [421, 153] on pre "$but1 = '<a href="' . $courseurl . '" class="start-button123" style="background…" at bounding box center [375, 149] width 423 height 16
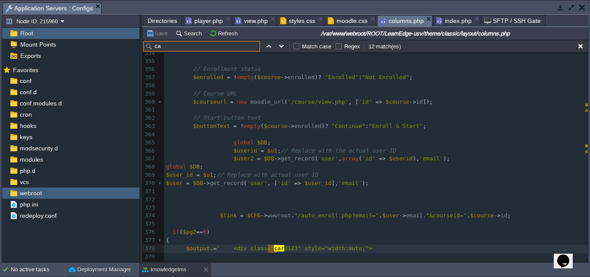
type input "c"
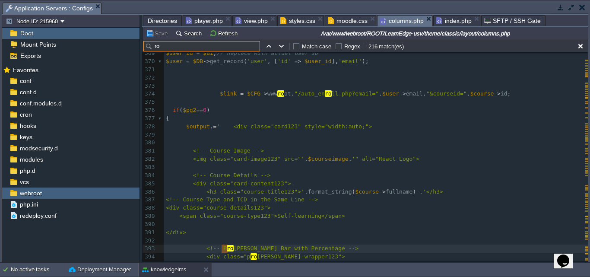
type input "row"
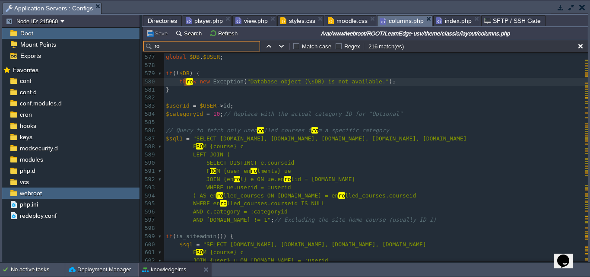
type input "r"
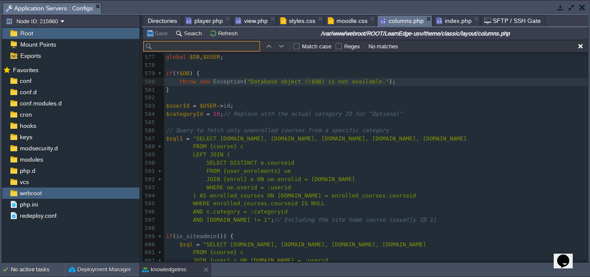
click at [440, 21] on span "index.php" at bounding box center [453, 21] width 35 height 10
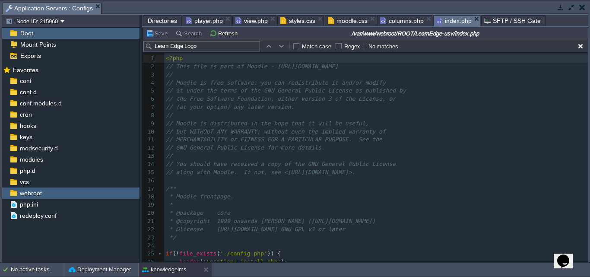
click at [154, 22] on span "Directories" at bounding box center [162, 21] width 29 height 10
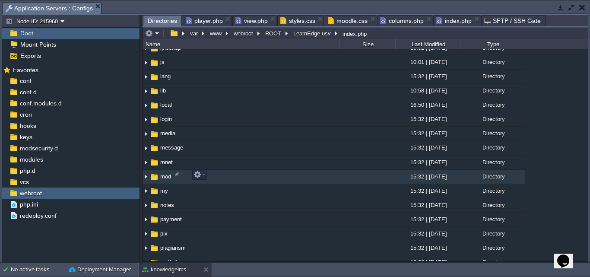
scroll to position [475, 0]
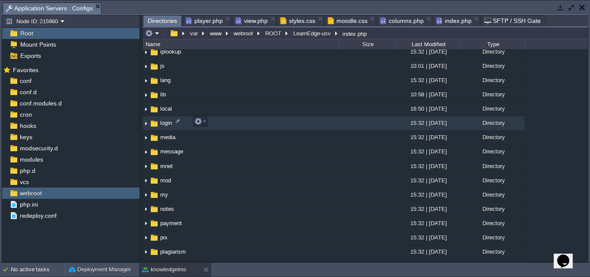
click at [146, 122] on img at bounding box center [145, 123] width 7 height 13
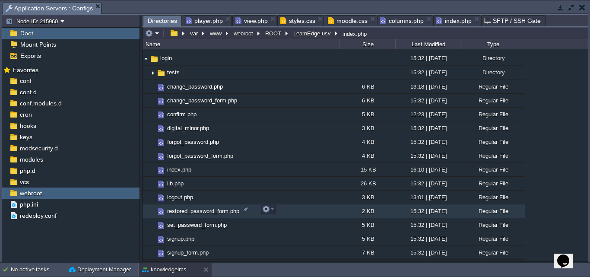
scroll to position [561, 0]
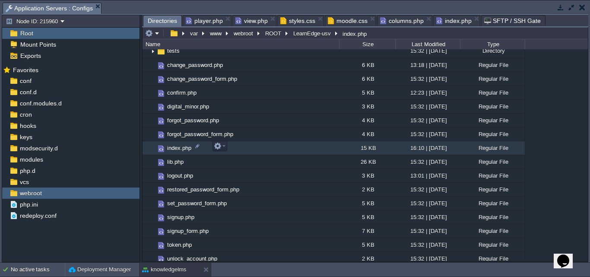
click at [170, 148] on span "index.php" at bounding box center [179, 147] width 27 height 7
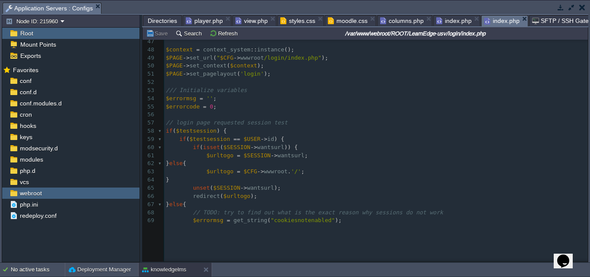
scroll to position [435, 0]
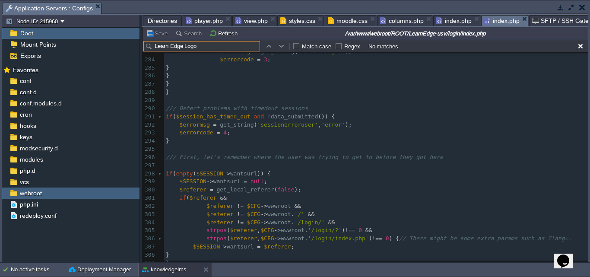
type input "Learn Edge Logo"
click at [164, 18] on span "Directories" at bounding box center [162, 21] width 29 height 10
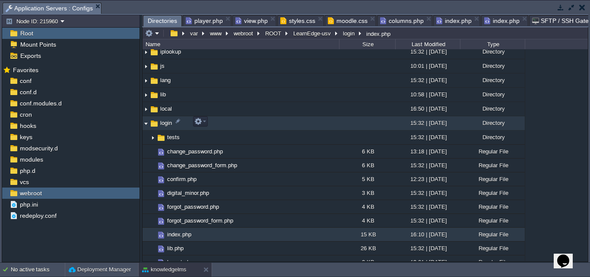
click at [147, 122] on img at bounding box center [145, 123] width 7 height 13
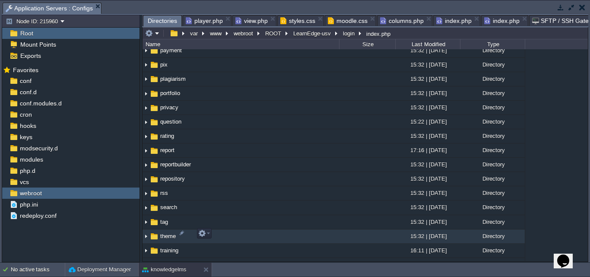
click at [148, 231] on img at bounding box center [145, 236] width 7 height 13
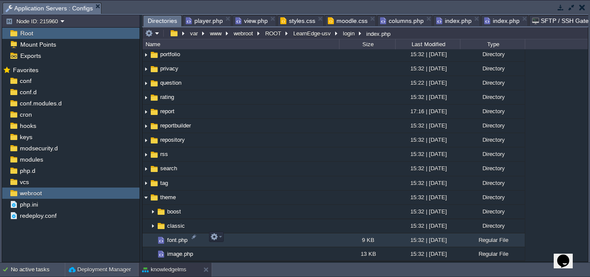
scroll to position [691, 0]
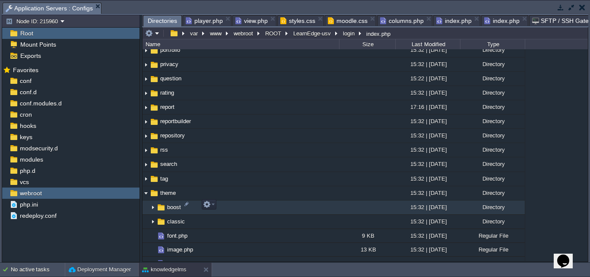
click at [153, 205] on img at bounding box center [152, 207] width 7 height 13
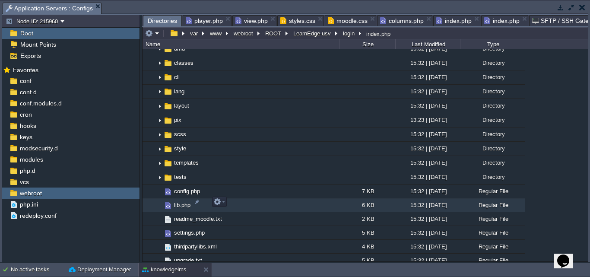
scroll to position [820, 0]
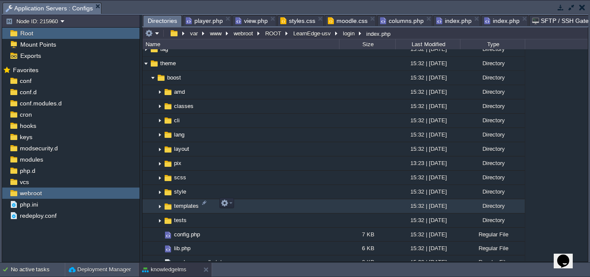
click at [160, 204] on img at bounding box center [159, 205] width 7 height 13
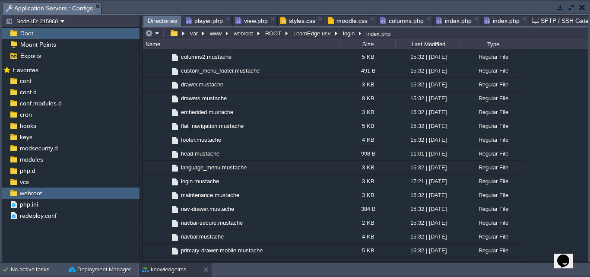
scroll to position [1122, 0]
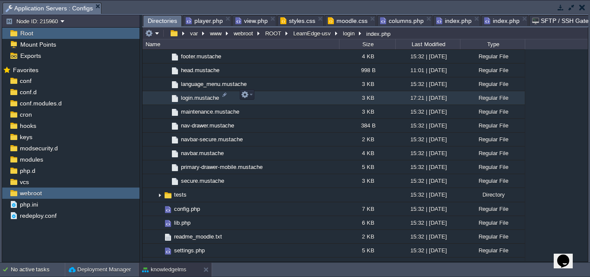
click at [192, 97] on span "login.mustache" at bounding box center [200, 97] width 41 height 7
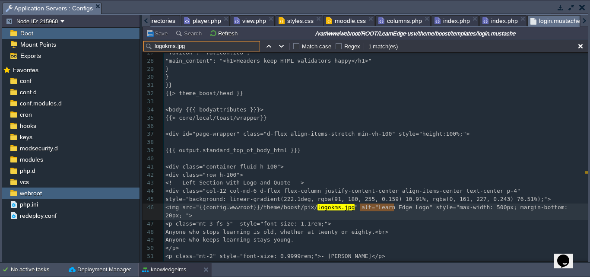
scroll to position [228, 0]
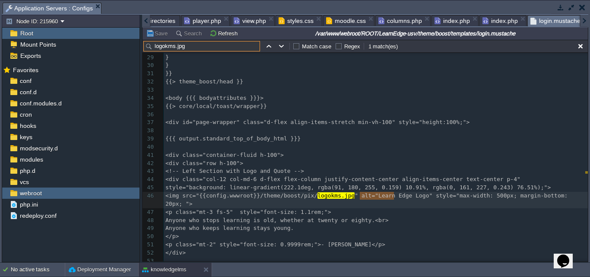
type input "logokms.jpg"
type textarea "500px"
type textarea "100%"
click at [157, 35] on button "Save" at bounding box center [158, 33] width 24 height 8
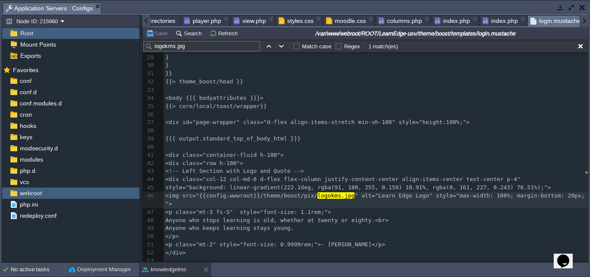
scroll to position [3, 13]
click at [280, 155] on div "xxxxxxxxxx 1 {{! 2 This file is part of Moodle - http://moodle.org/ 3 ​ 4 Moodl…" at bounding box center [376, 86] width 424 height 521
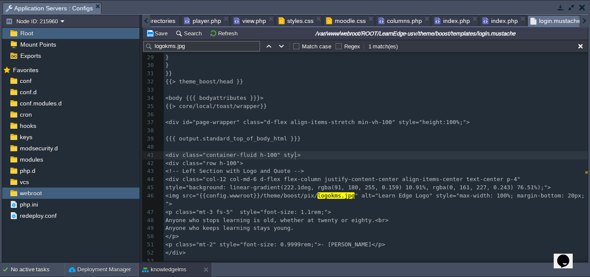
scroll to position [3, 16]
type textarea "style=""
paste textarea
click at [351, 156] on div "xxxxxxxxxx 1 {{! 2 This file is part of Moodle - http://moodle.org/ 3 ​ 4 Moodl…" at bounding box center [376, 86] width 424 height 521
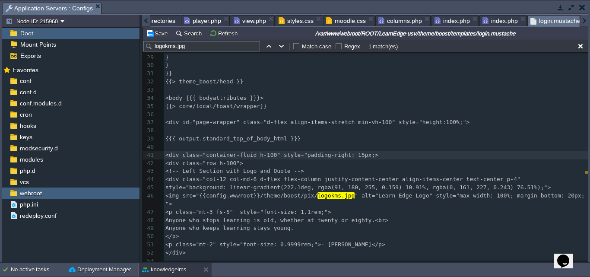
type textarea "15px"
type textarea "0"
click at [363, 155] on div "xxxxxxxxxx 1 {{! 2 This file is part of Moodle - http://moodle.org/ 3 ​ 4 Moodl…" at bounding box center [376, 86] width 424 height 521
paste textarea "right"
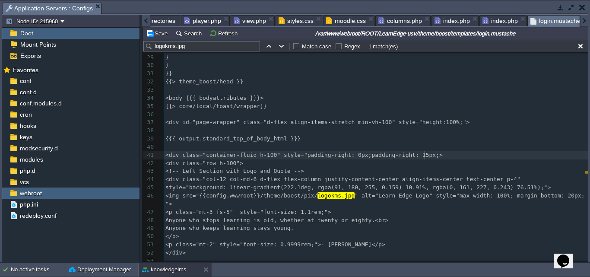
click at [388, 156] on div "xxxxxxxxxx 1 {{! 2 This file is part of Moodle - http://moodle.org/ 3 ​ 4 Moodl…" at bounding box center [376, 86] width 424 height 521
type textarea "left"
click at [409, 156] on div "xxxxxxxxxx 1 {{! 2 This file is part of Moodle - http://moodle.org/ 3 ​ 4 Moodl…" at bounding box center [376, 86] width 424 height 521
type textarea "15px"
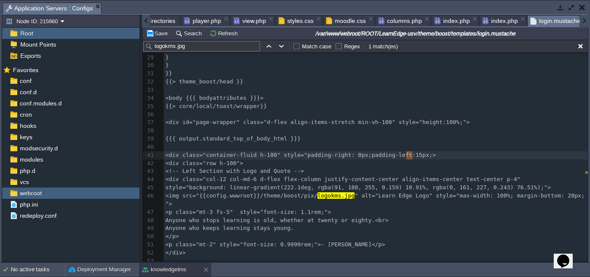
type textarea "0"
click at [363, 157] on div "xxxxxxxxxx 1 {{! 2 This file is part of Moodle - http://moodle.org/ 3 ​ 4 Moodl…" at bounding box center [376, 86] width 424 height 521
click at [418, 158] on span "<div class="container-fluid h-100" style="padding-right: 0px;padding-left: 0px;>" at bounding box center [300, 154] width 270 height 6
type textarea """
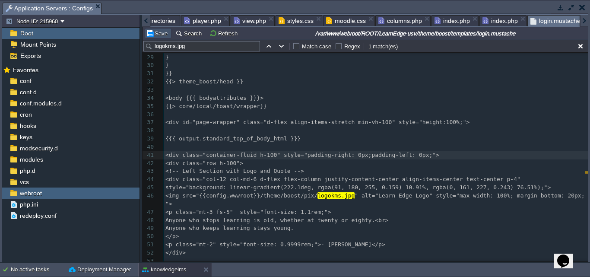
click at [161, 31] on button "Save" at bounding box center [158, 33] width 24 height 8
click at [258, 164] on div "xxxxxxxxxx 1 {{! 2 This file is part of Moodle - http://moodle.org/ 3 ​ 4 Moodl…" at bounding box center [376, 86] width 424 height 521
type textarea "0"
type textarea "-15"
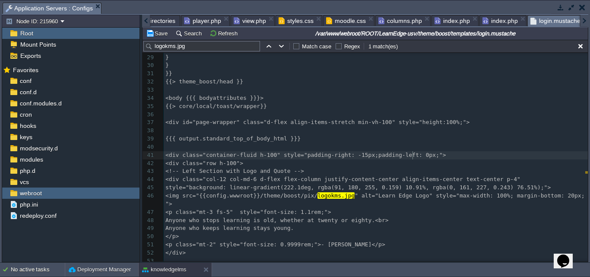
type textarea "0"
type textarea "-15"
click at [155, 36] on button "Save" at bounding box center [158, 33] width 24 height 8
click at [246, 166] on div "xxxxxxxxxx 1 {{! 2 This file is part of Moodle - http://moodle.org/ 3 ​ 4 Moodl…" at bounding box center [376, 86] width 424 height 521
type textarea "100"
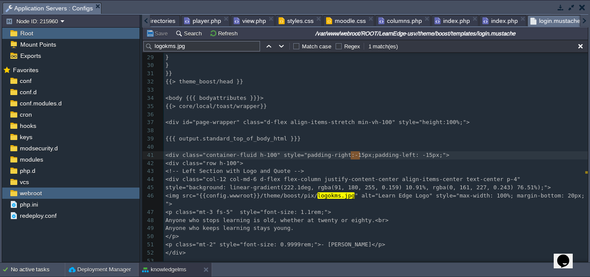
drag, startPoint x: 350, startPoint y: 157, endPoint x: 360, endPoint y: 157, distance: 10.8
type textarea "0"
drag, startPoint x: 407, startPoint y: 157, endPoint x: 415, endPoint y: 157, distance: 7.3
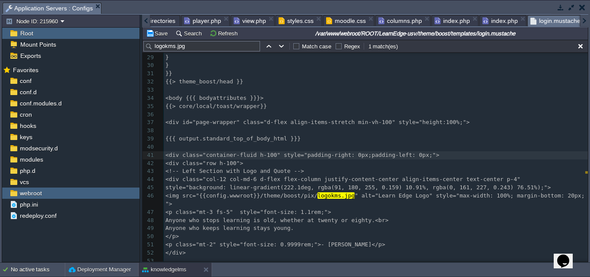
type textarea "0"
click at [243, 164] on span "<div class="row h-100">" at bounding box center [204, 163] width 78 height 6
type textarea "style="""
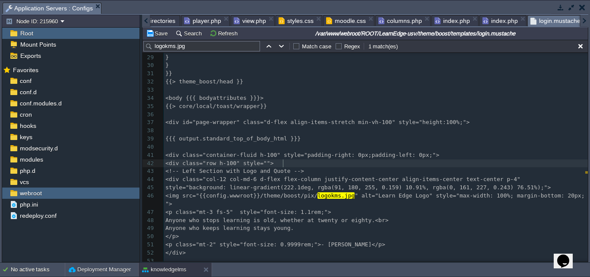
paste textarea "-"
drag, startPoint x: 325, startPoint y: 163, endPoint x: 334, endPoint y: 163, distance: 9.5
type textarea "0"
click at [334, 165] on span "<div class="row h-100" style="margin-right: 0px;">" at bounding box center [249, 163] width 169 height 6
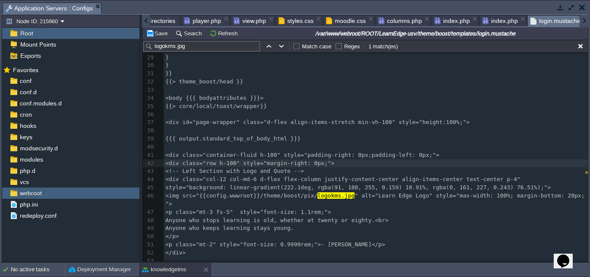
paste textarea "right"
click at [363, 164] on div "xxxxxxxxxx 1 {{! 2 This file is part of Moodle - http://moodle.org/ 3 ​ 4 Moodl…" at bounding box center [376, 86] width 424 height 521
type textarea "left"
drag, startPoint x: 377, startPoint y: 164, endPoint x: 388, endPoint y: 167, distance: 11.9
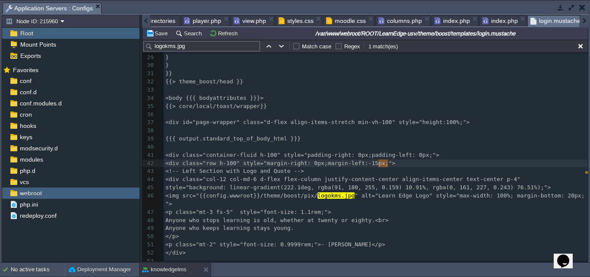
scroll to position [3, 3]
type textarea "0"
click at [154, 32] on button "Save" at bounding box center [158, 33] width 24 height 8
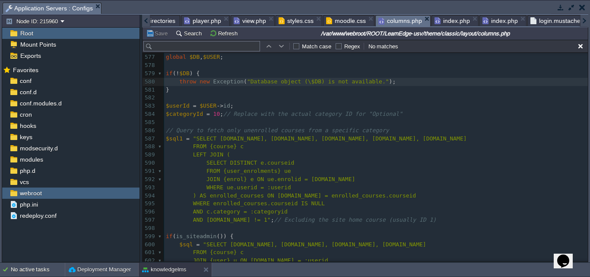
click at [386, 22] on span "columns.php" at bounding box center [400, 21] width 44 height 11
click at [192, 49] on input "text" at bounding box center [201, 46] width 117 height 10
click at [161, 21] on span "Directories" at bounding box center [160, 21] width 29 height 10
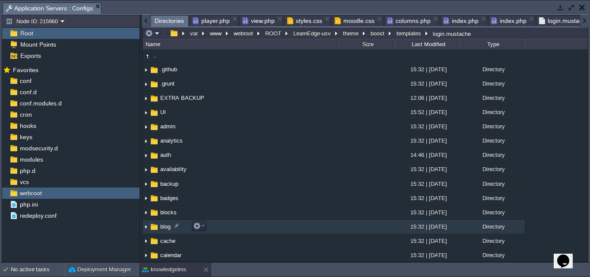
scroll to position [0, 0]
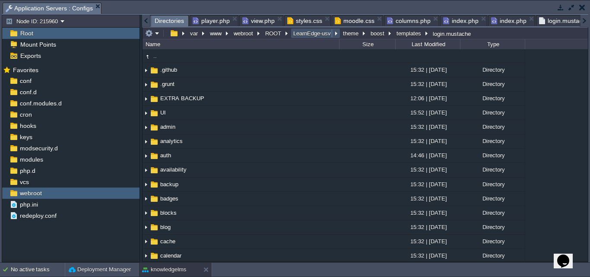
click at [309, 34] on button "LearnEdge-usv" at bounding box center [312, 33] width 41 height 8
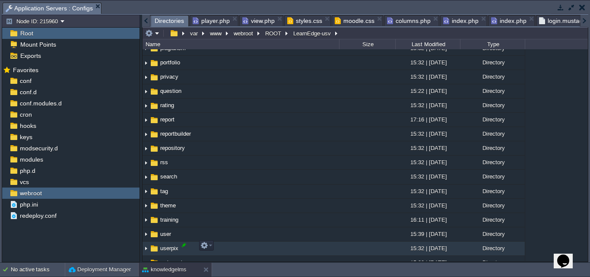
scroll to position [691, 0]
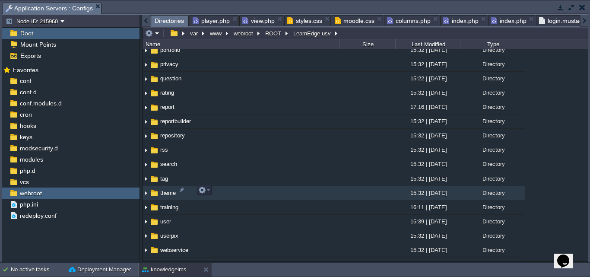
click at [166, 193] on span "theme" at bounding box center [168, 192] width 18 height 7
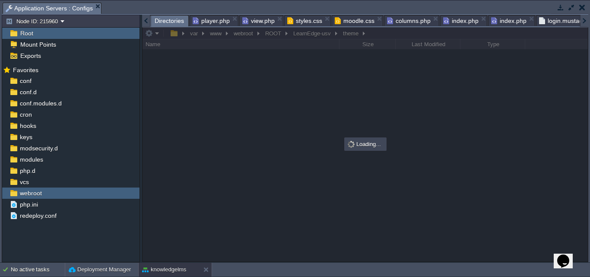
scroll to position [0, 0]
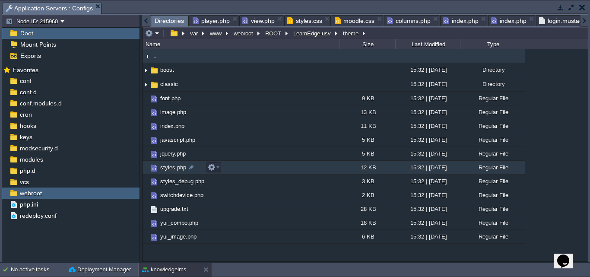
click at [170, 171] on span "styles.php" at bounding box center [173, 167] width 28 height 7
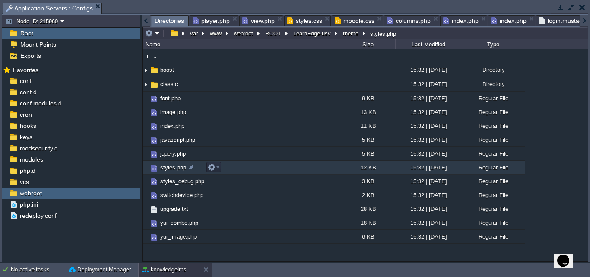
click at [170, 171] on span "styles.php" at bounding box center [173, 167] width 28 height 7
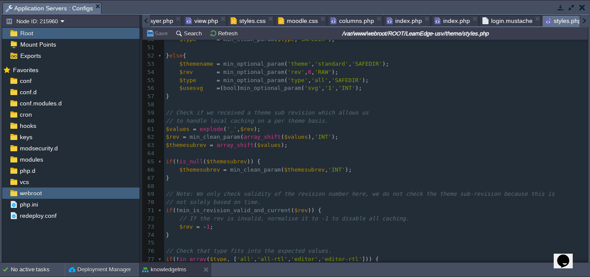
scroll to position [431, 0]
